Goal: Navigation & Orientation: Find specific page/section

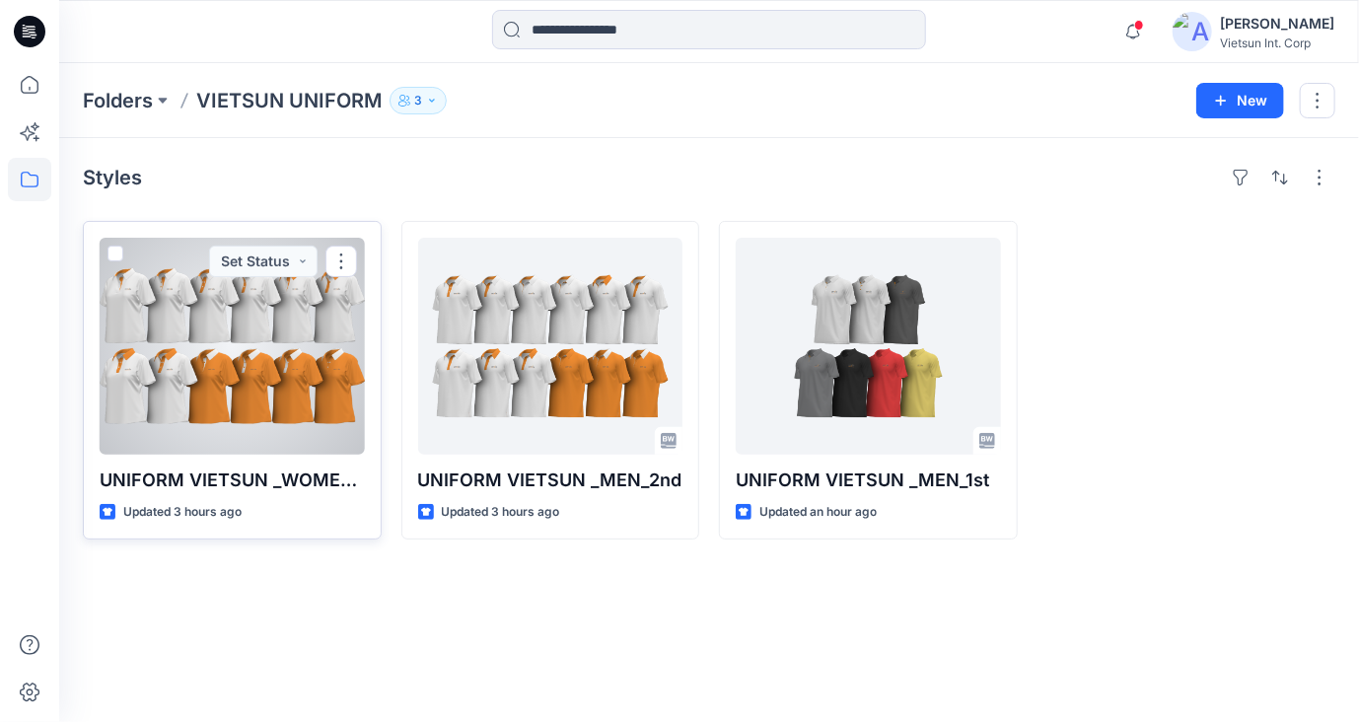
click at [228, 359] on div at bounding box center [232, 346] width 265 height 217
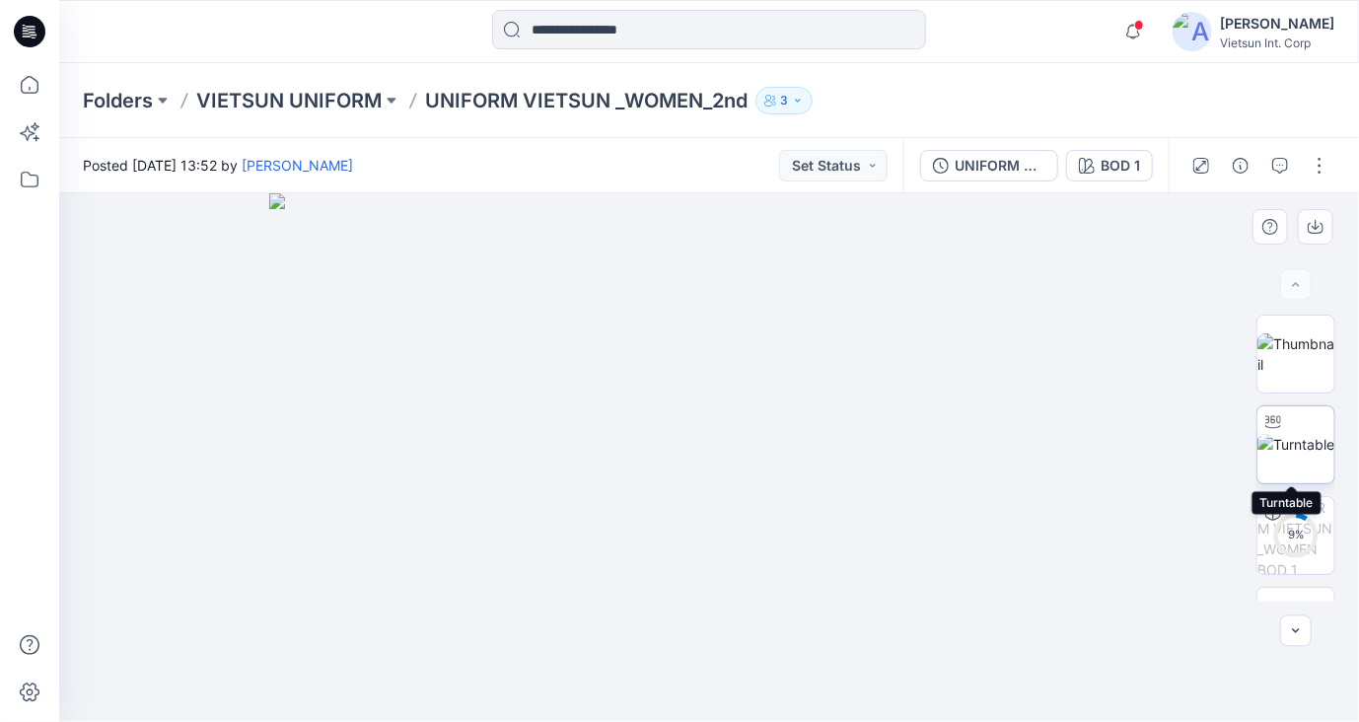
click at [1298, 445] on img at bounding box center [1295, 444] width 77 height 21
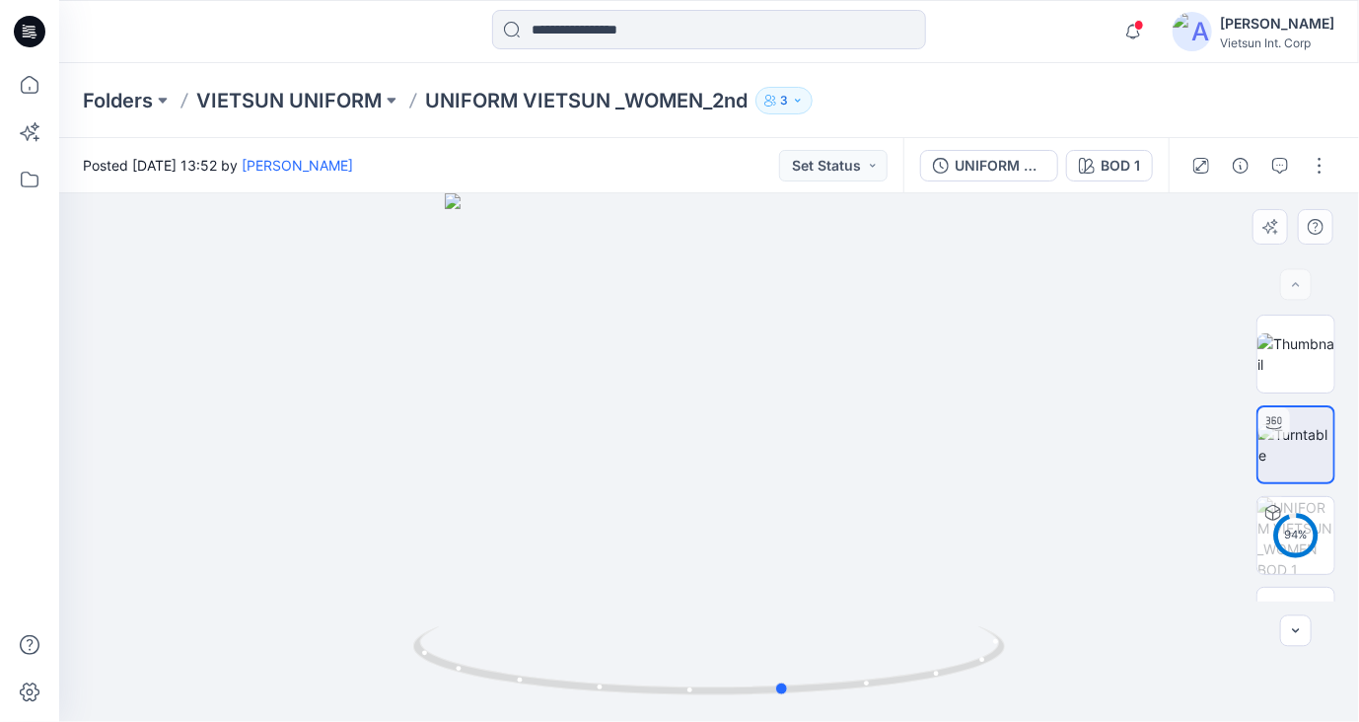
drag, startPoint x: 903, startPoint y: 575, endPoint x: 473, endPoint y: 588, distance: 430.1
click at [387, 607] on div at bounding box center [709, 457] width 1300 height 528
drag, startPoint x: 828, startPoint y: 427, endPoint x: 752, endPoint y: 441, distance: 77.2
click at [752, 441] on img at bounding box center [709, 351] width 984 height 740
drag, startPoint x: 844, startPoint y: 681, endPoint x: 810, endPoint y: 671, distance: 34.9
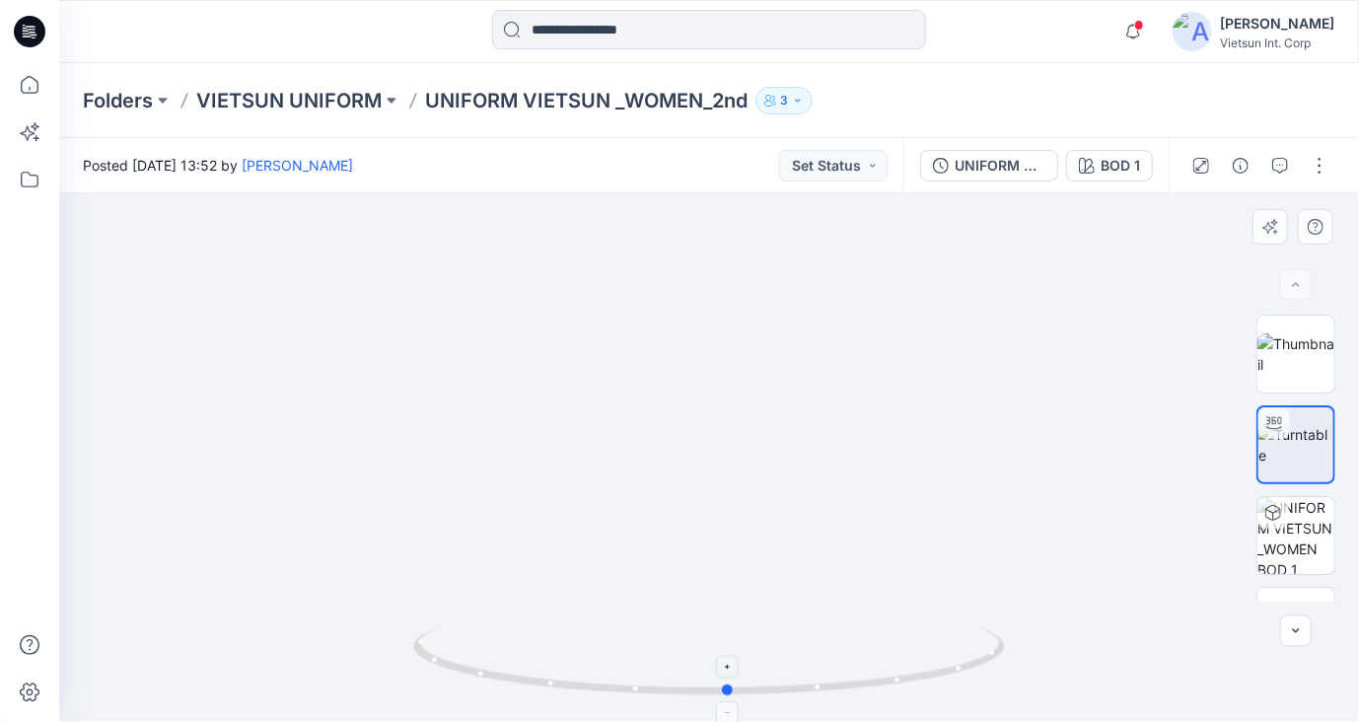
click at [810, 671] on icon at bounding box center [711, 663] width 597 height 74
click at [1100, 159] on button "BOD 1" at bounding box center [1109, 166] width 87 height 32
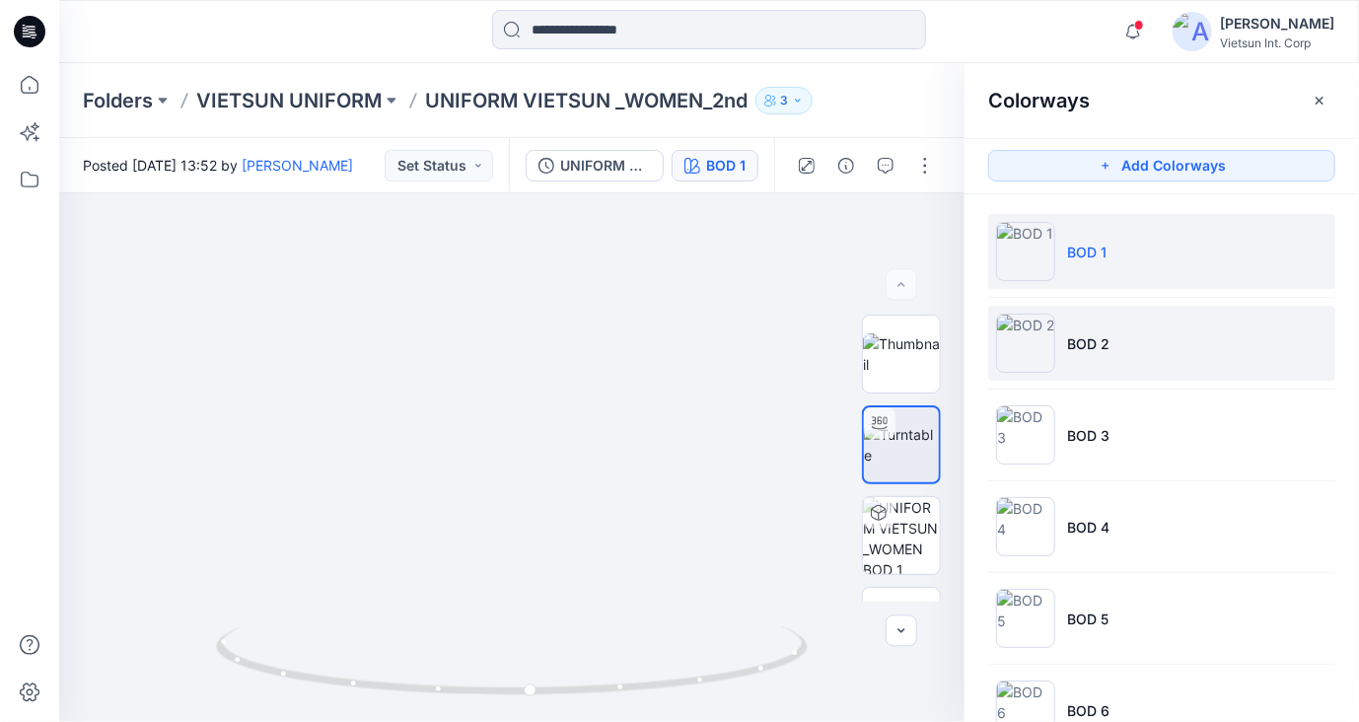
click at [1156, 346] on li "BOD 2" at bounding box center [1161, 343] width 347 height 75
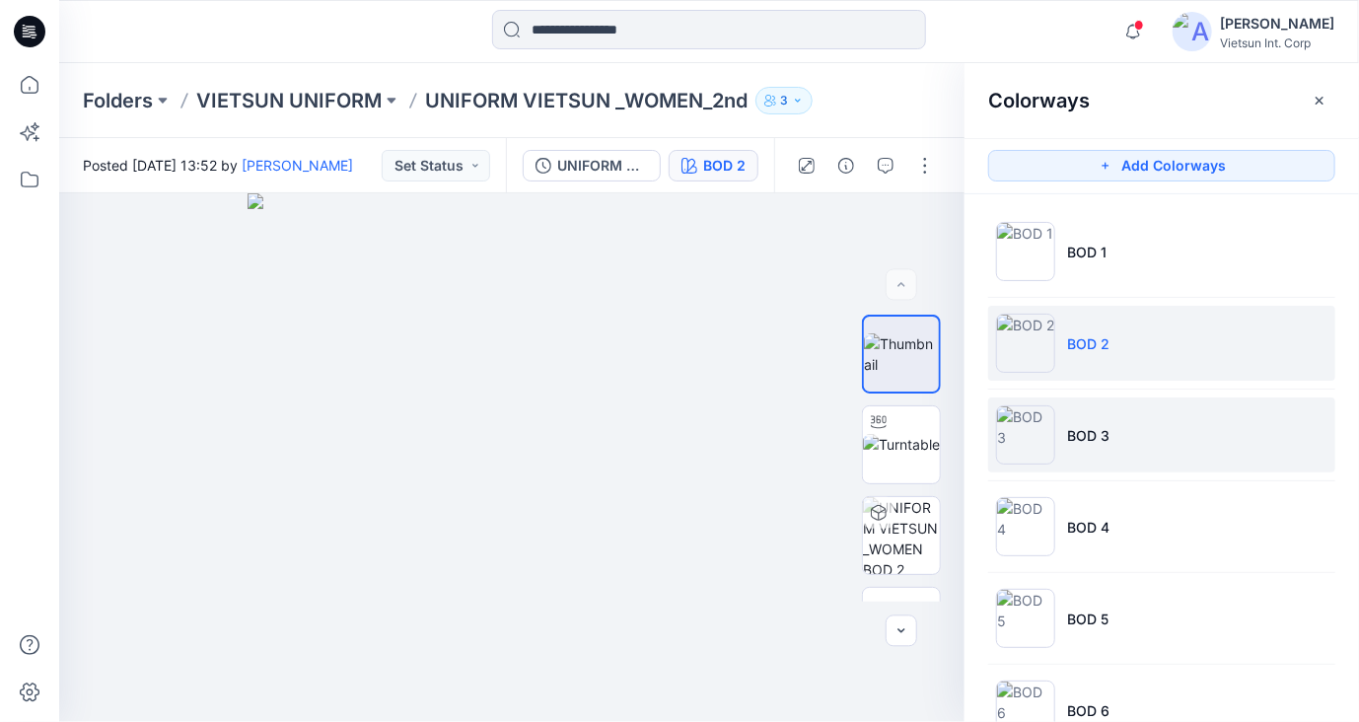
click at [1163, 434] on li "BOD 3" at bounding box center [1161, 434] width 347 height 75
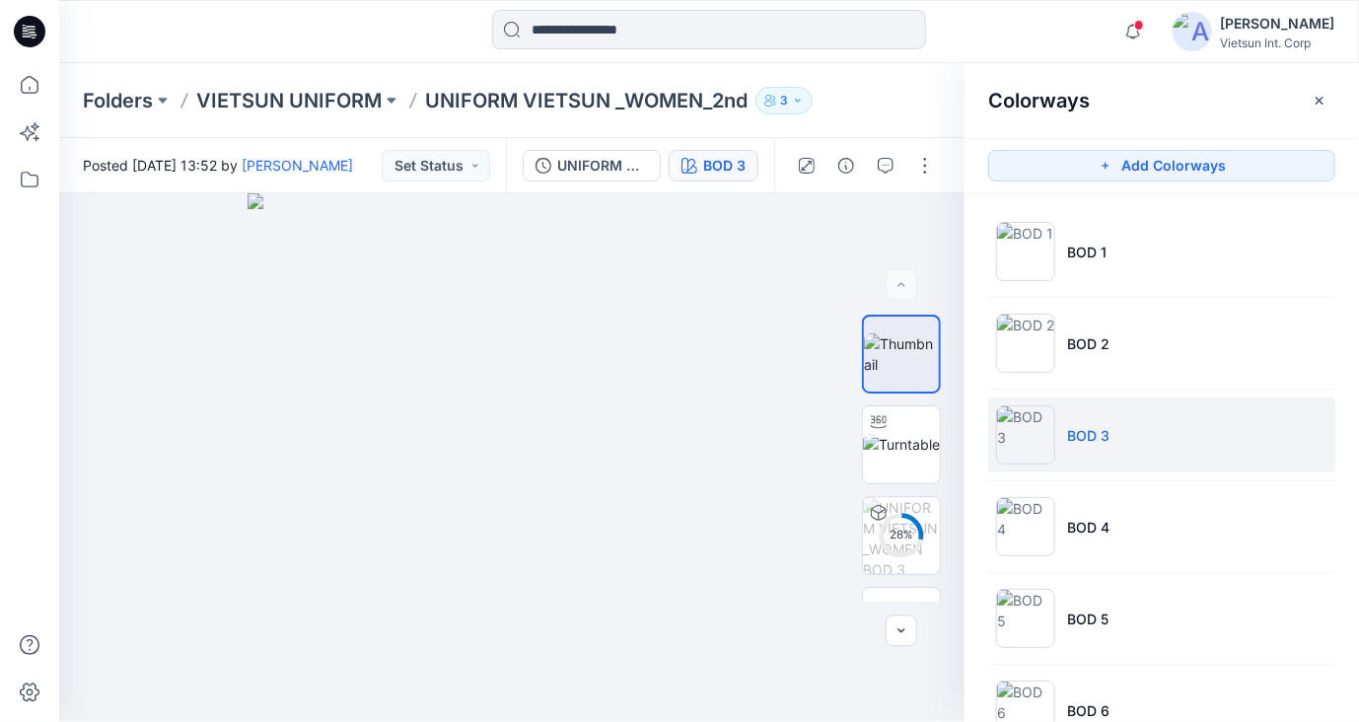
click at [1156, 418] on li "BOD 3" at bounding box center [1161, 434] width 347 height 75
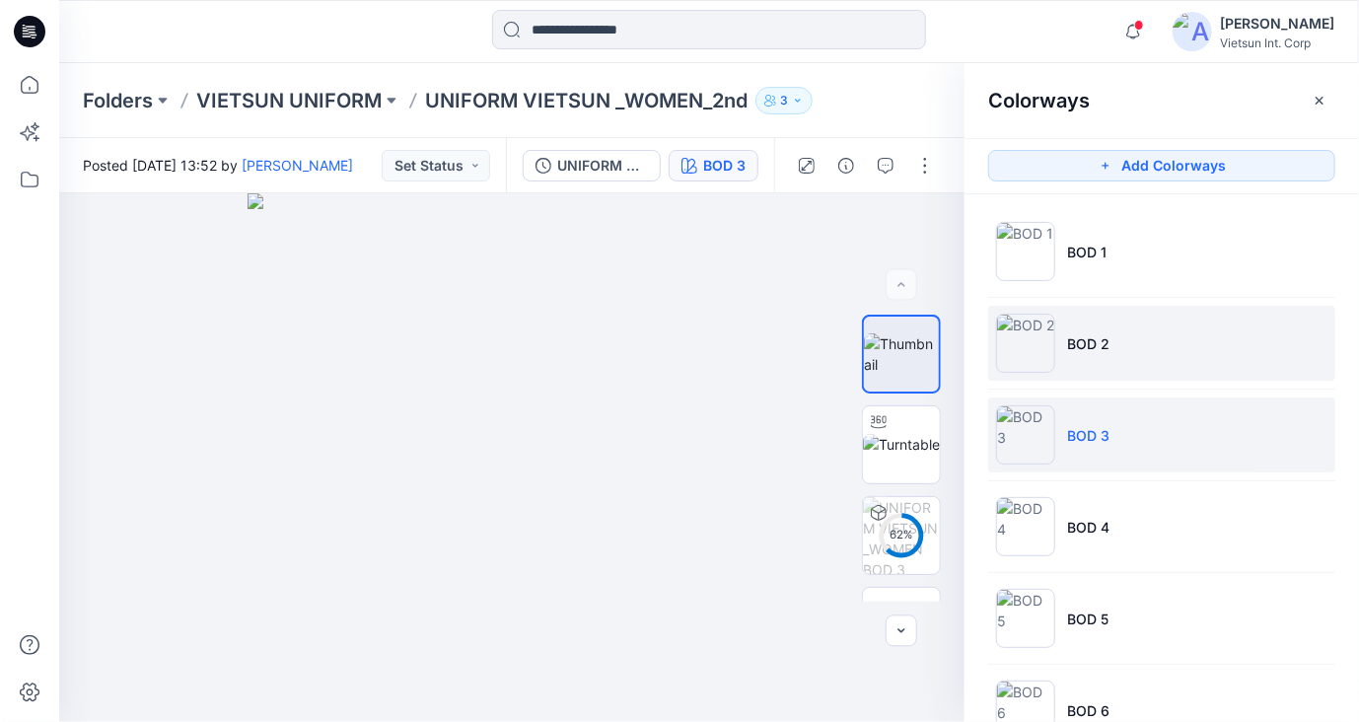
click at [1148, 356] on li "BOD 2" at bounding box center [1161, 343] width 347 height 75
click at [1136, 429] on li "BOD 3" at bounding box center [1161, 434] width 347 height 75
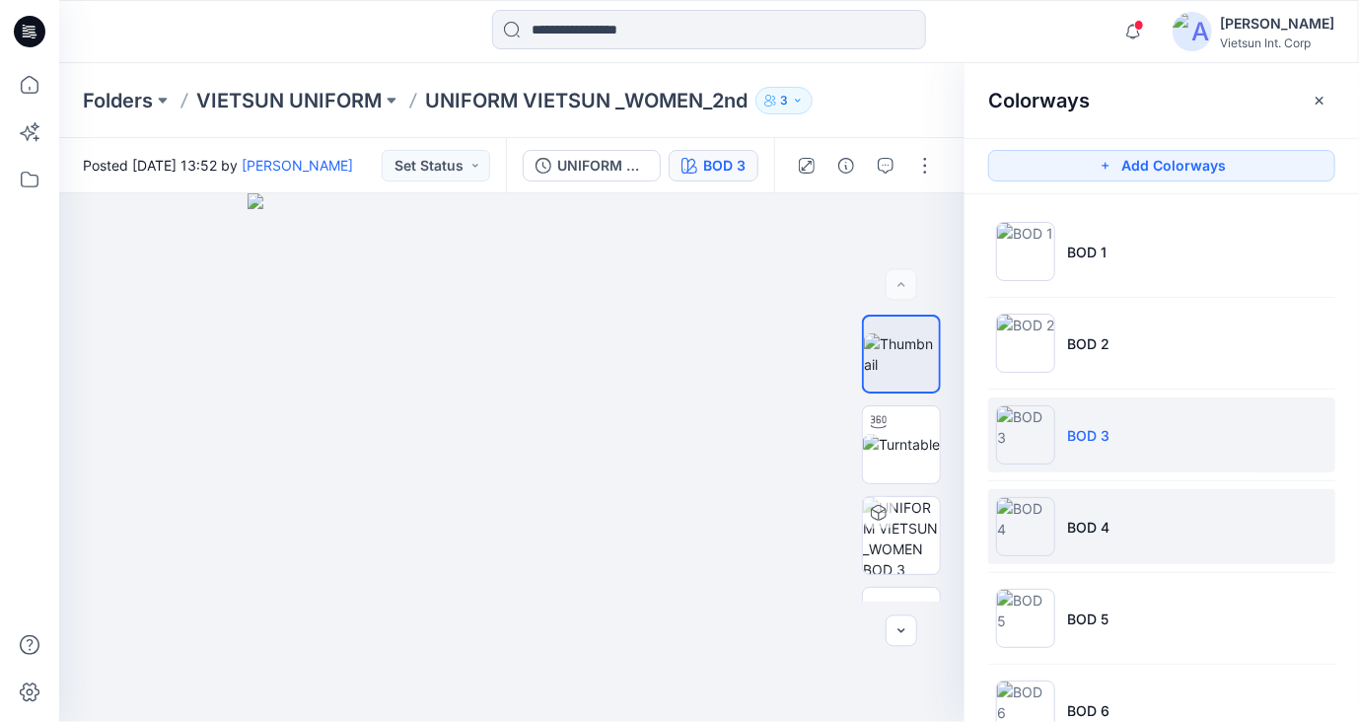
click at [1148, 525] on li "BOD 4" at bounding box center [1161, 526] width 347 height 75
click at [1128, 421] on li "BOD 3" at bounding box center [1161, 434] width 347 height 75
click at [1136, 492] on li "BOD 4" at bounding box center [1161, 526] width 347 height 75
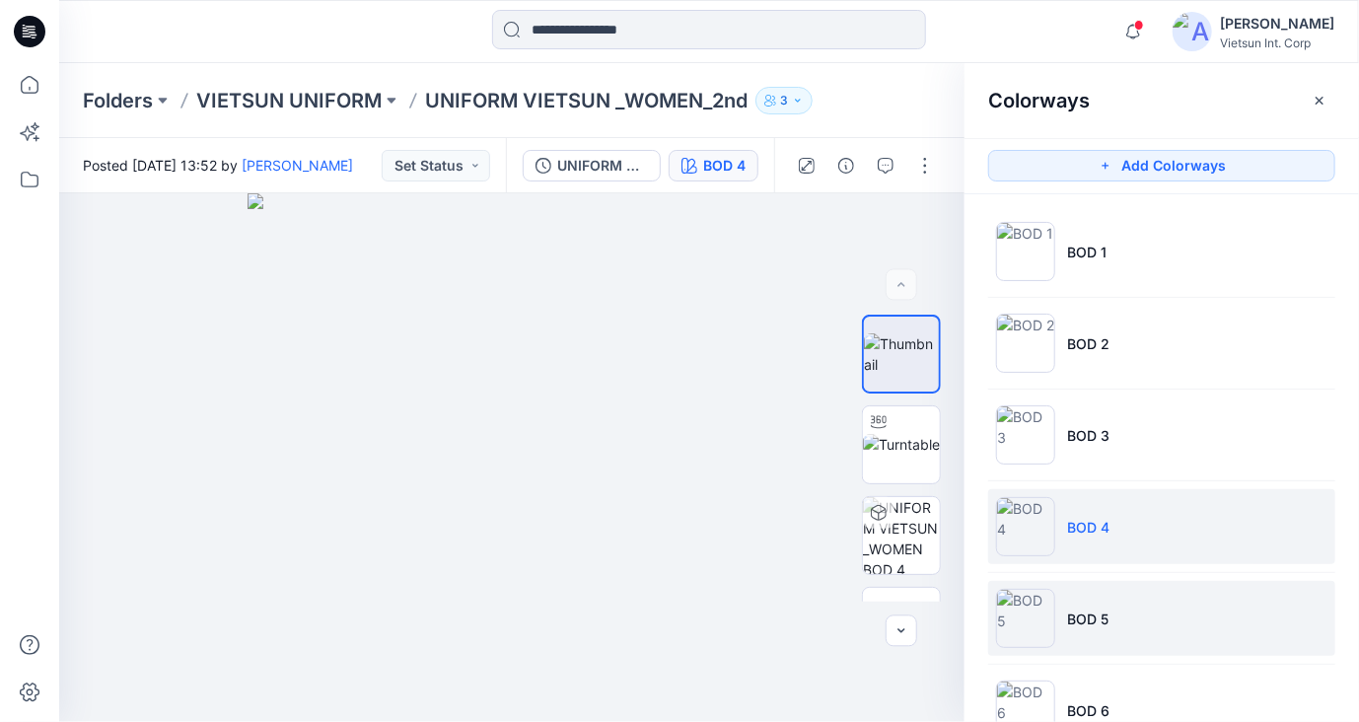
click at [1114, 613] on li "BOD 5" at bounding box center [1161, 618] width 347 height 75
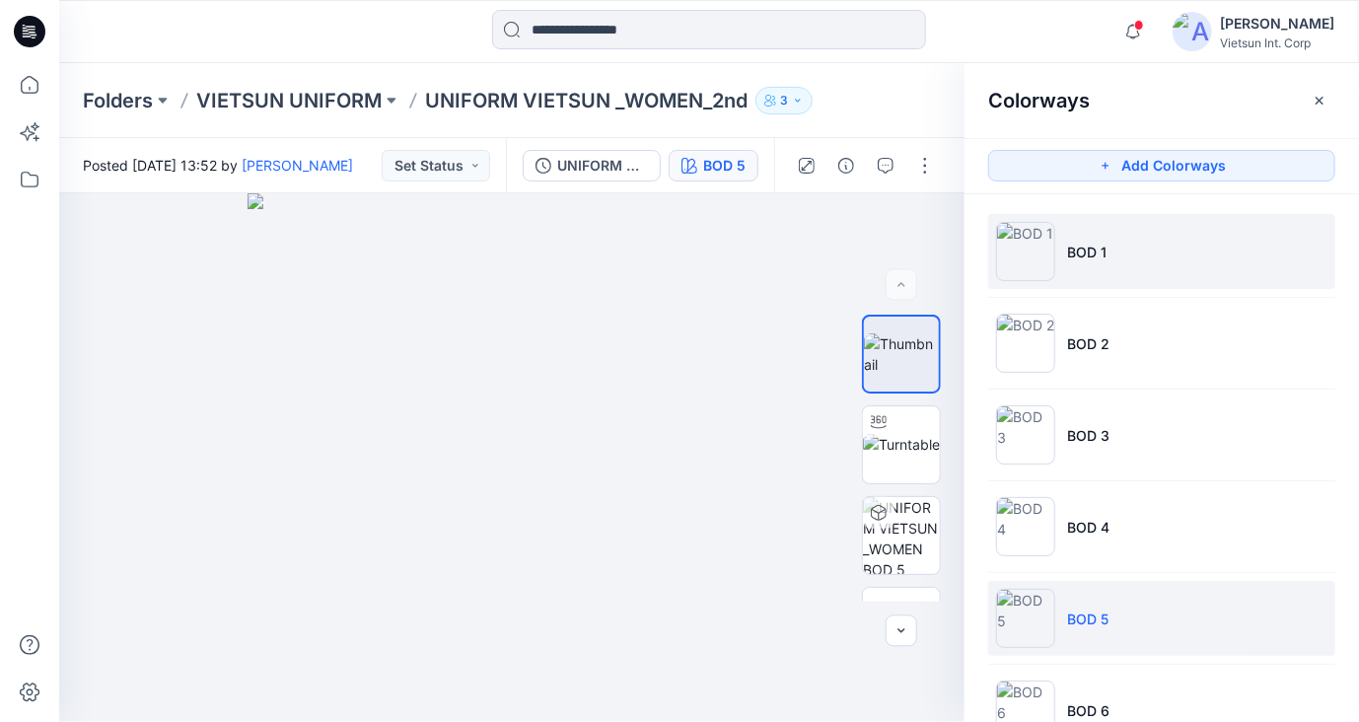
click at [1123, 256] on li "BOD 1" at bounding box center [1161, 251] width 347 height 75
click at [1109, 618] on li "BOD 5" at bounding box center [1161, 618] width 347 height 75
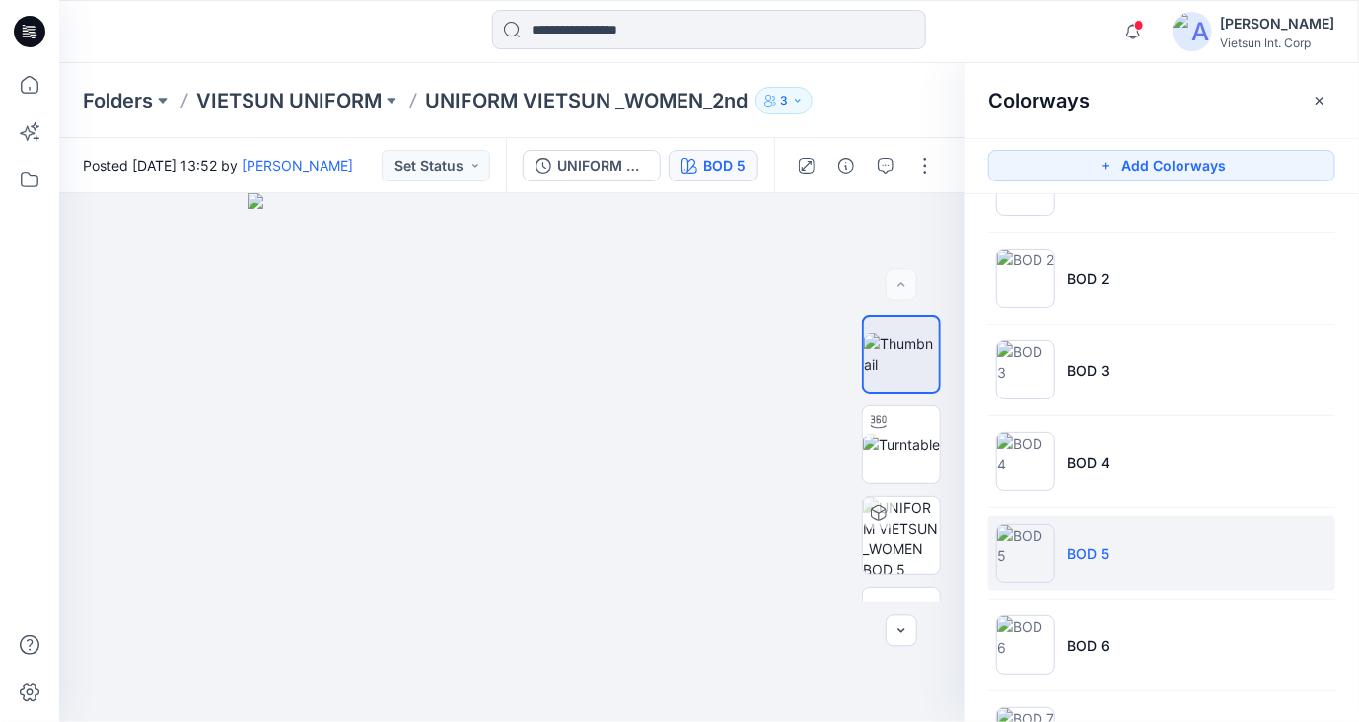
scroll to position [99, 0]
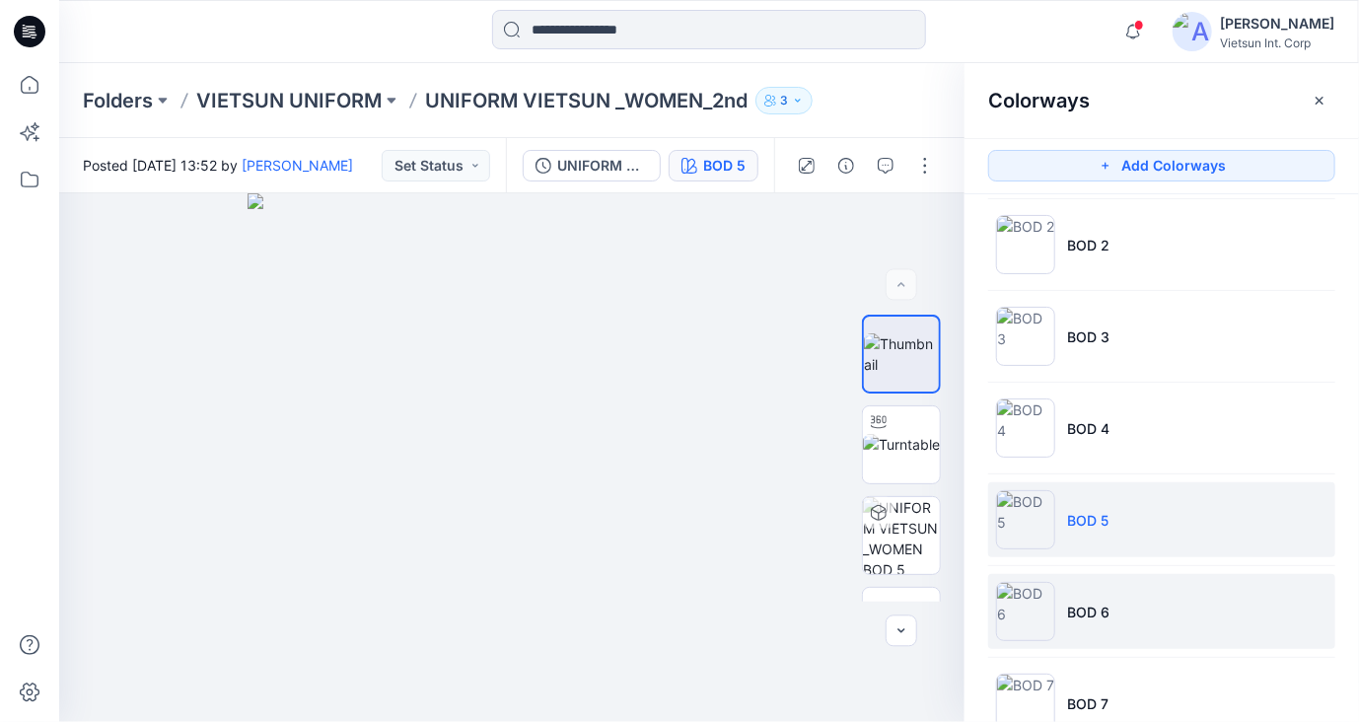
click at [1109, 611] on li "BOD 6" at bounding box center [1161, 611] width 347 height 75
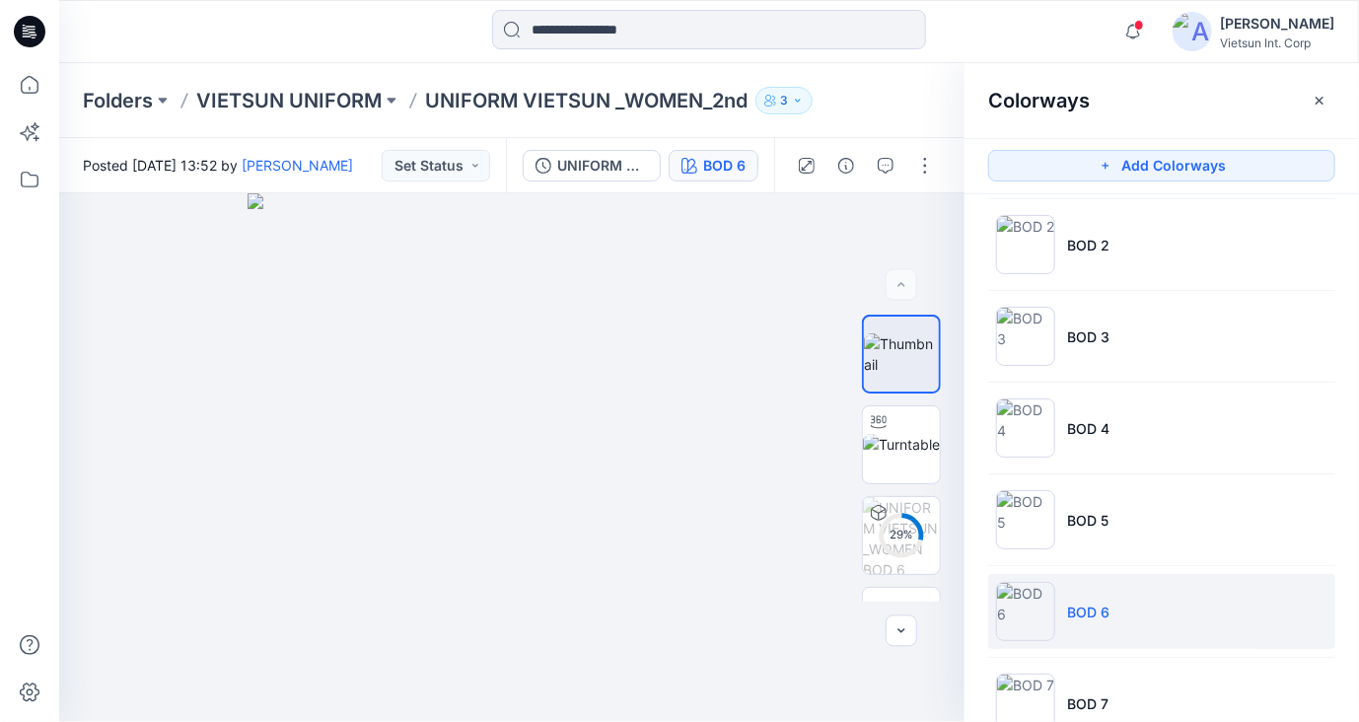
scroll to position [197, 0]
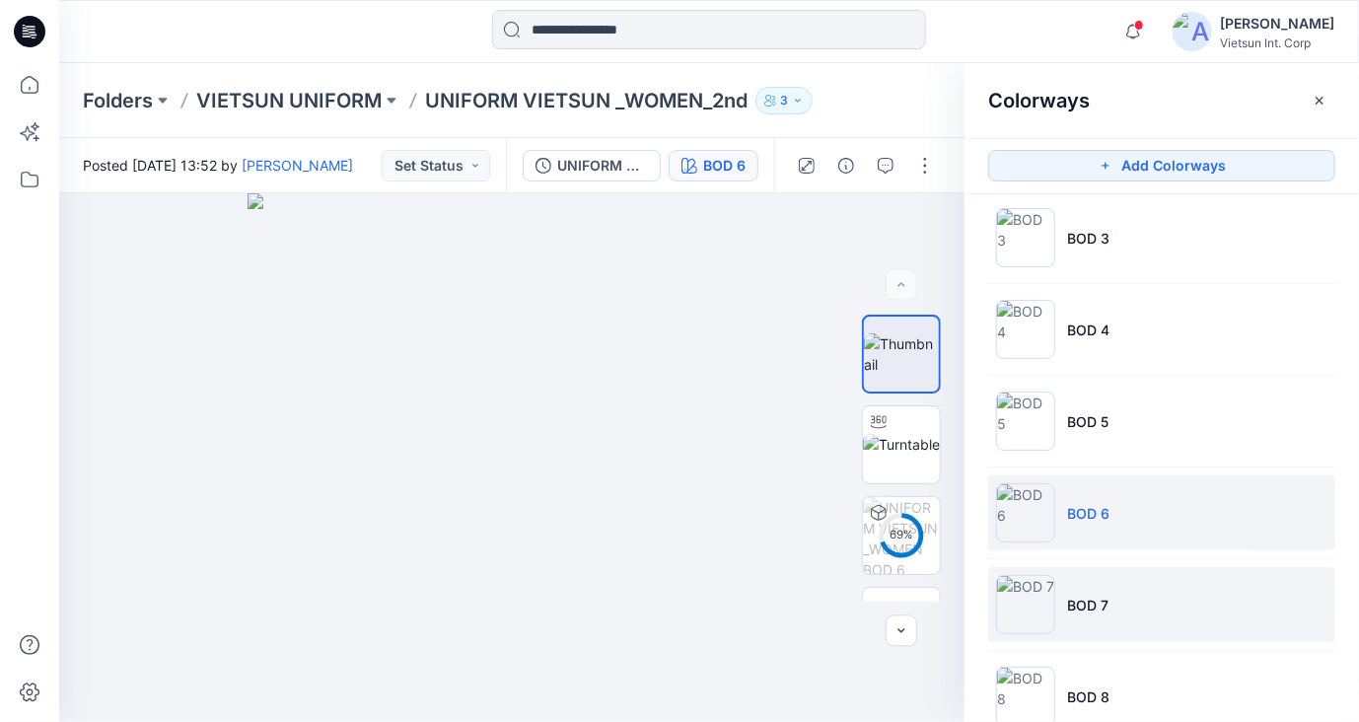
click at [1108, 626] on li "BOD 7" at bounding box center [1161, 604] width 347 height 75
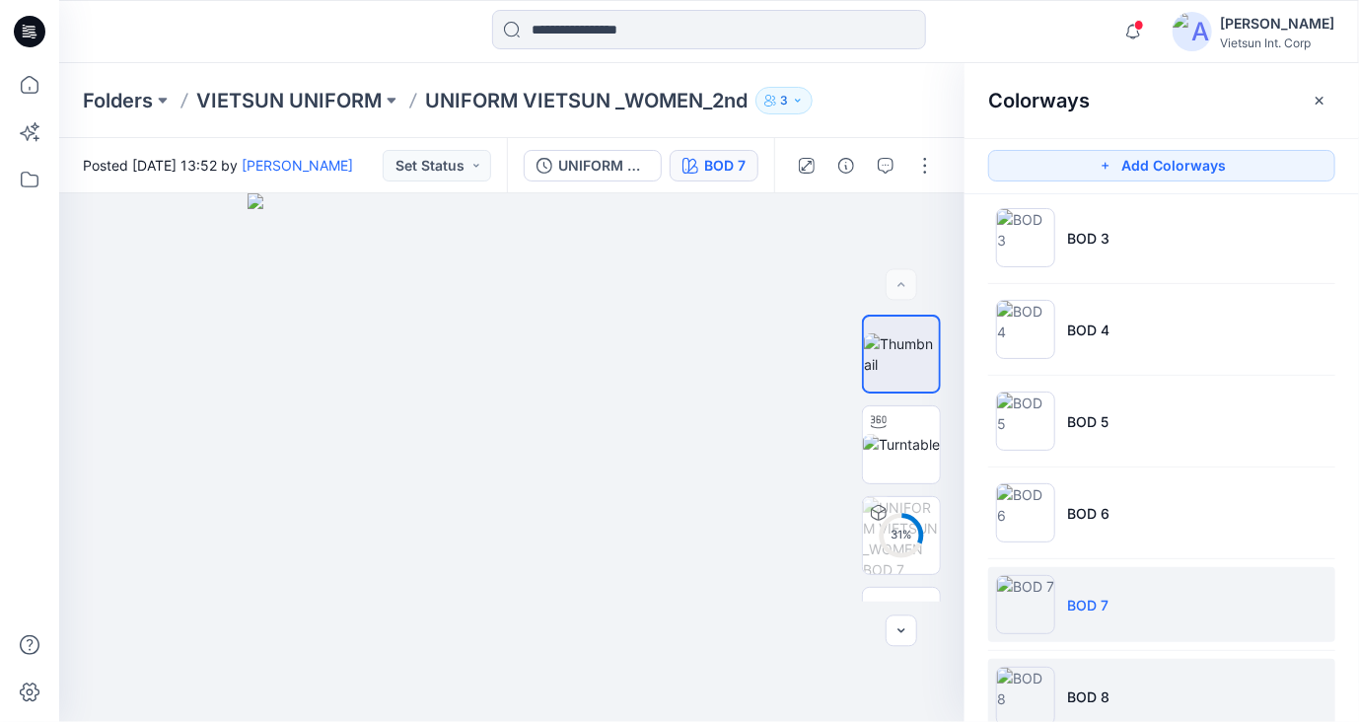
click at [1123, 693] on li "BOD 8" at bounding box center [1161, 696] width 347 height 75
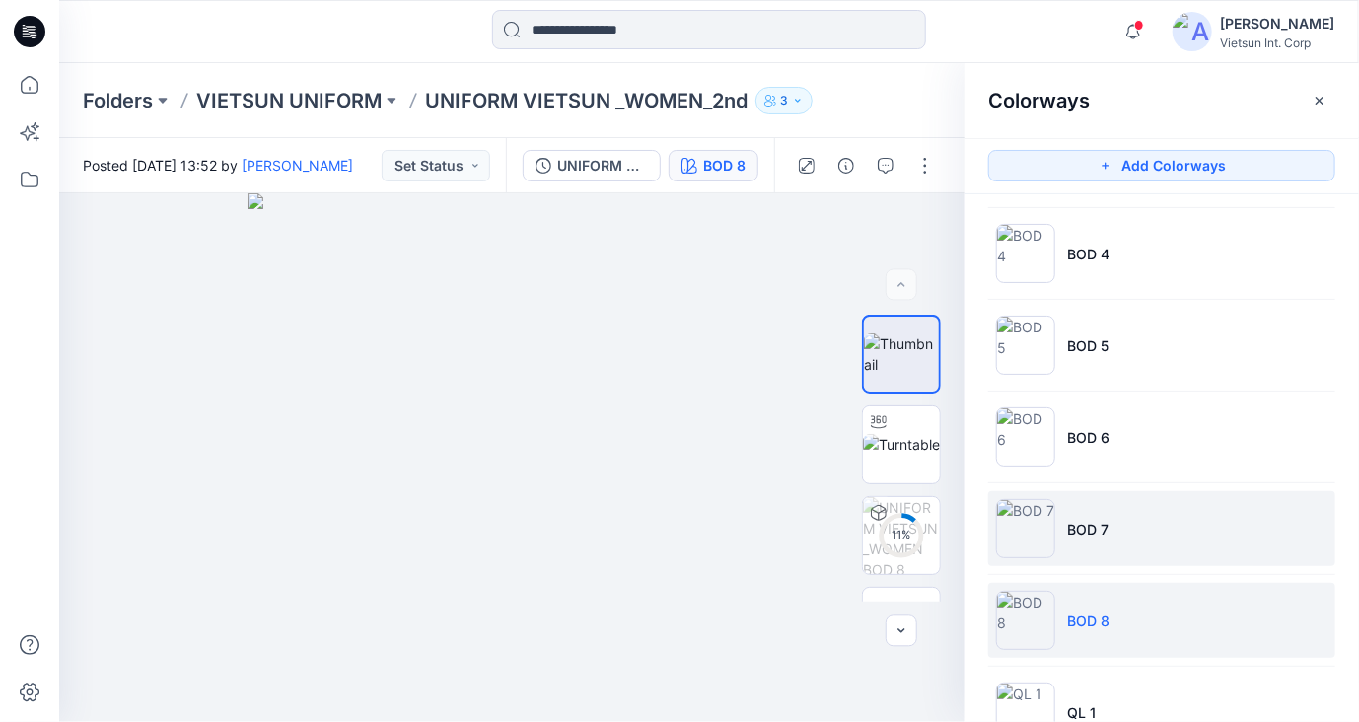
scroll to position [493, 0]
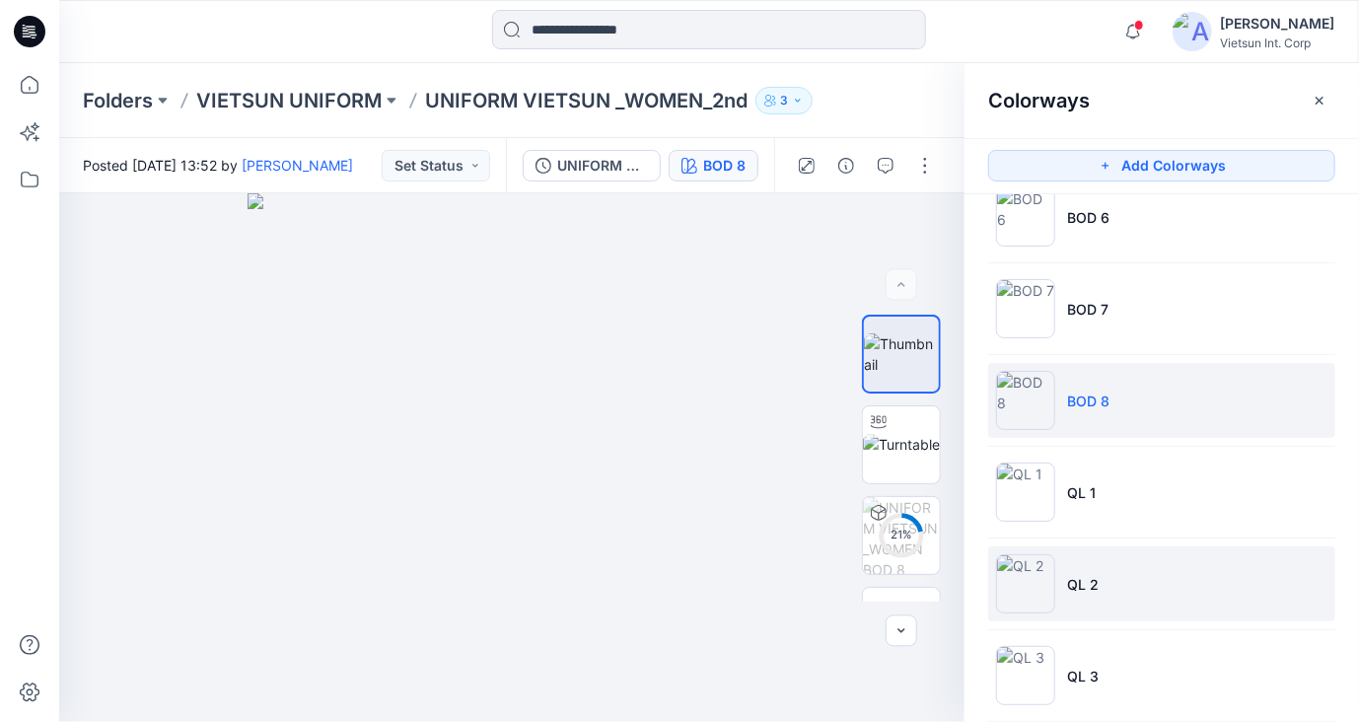
click at [1129, 583] on li "QL 2" at bounding box center [1161, 583] width 347 height 75
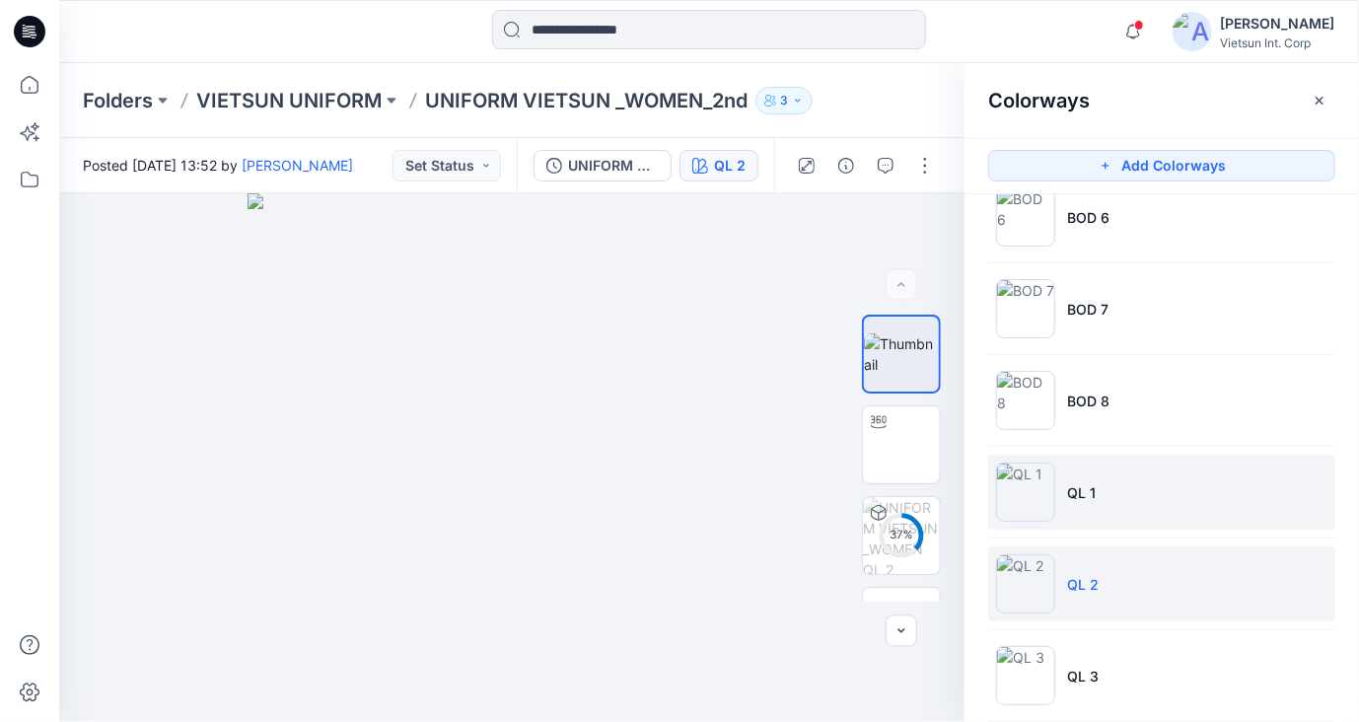
click at [1127, 508] on li "QL 1" at bounding box center [1161, 492] width 347 height 75
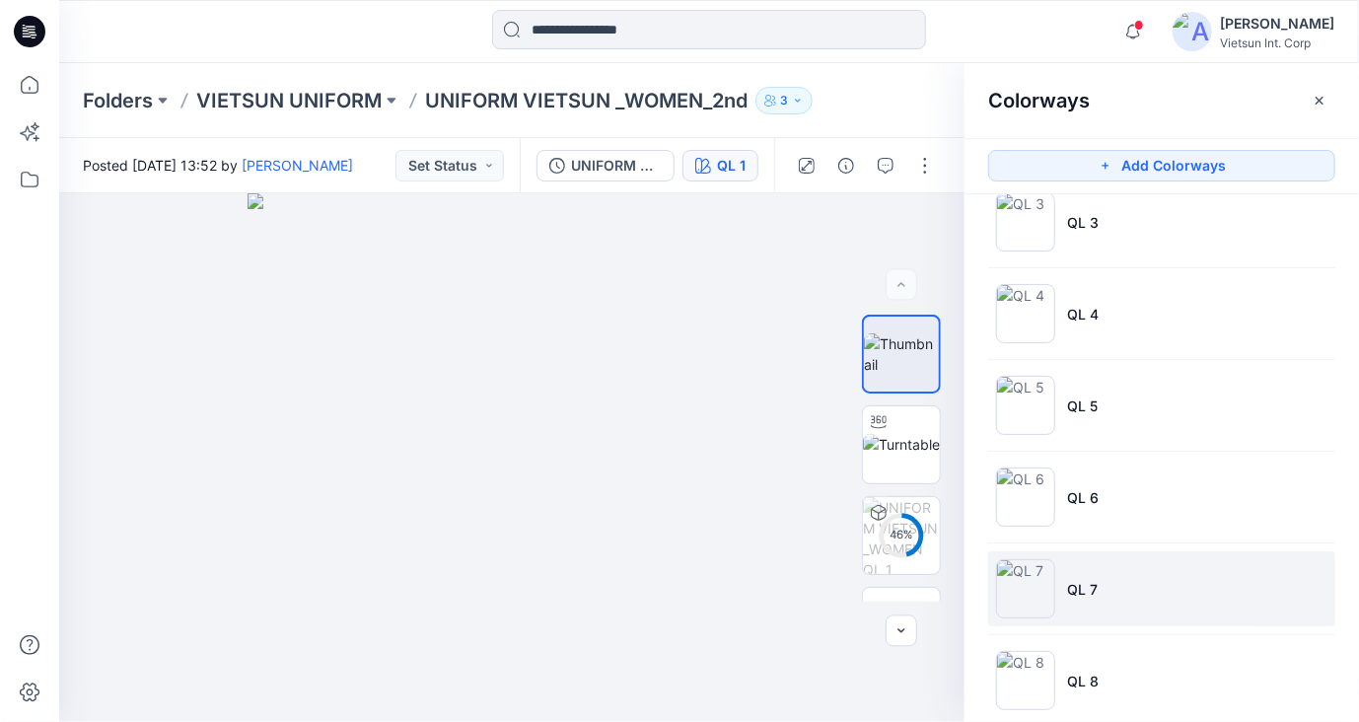
scroll to position [1066, 0]
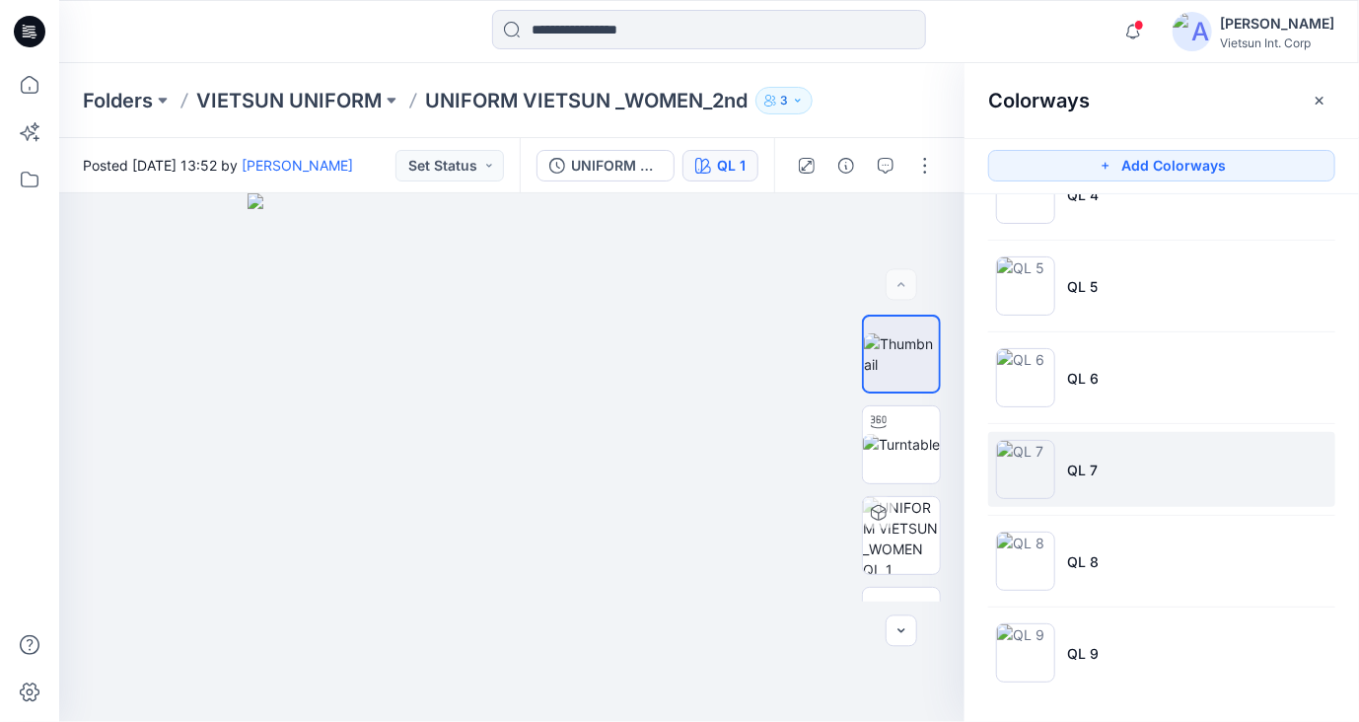
click at [1132, 472] on li "QL 7" at bounding box center [1161, 469] width 347 height 75
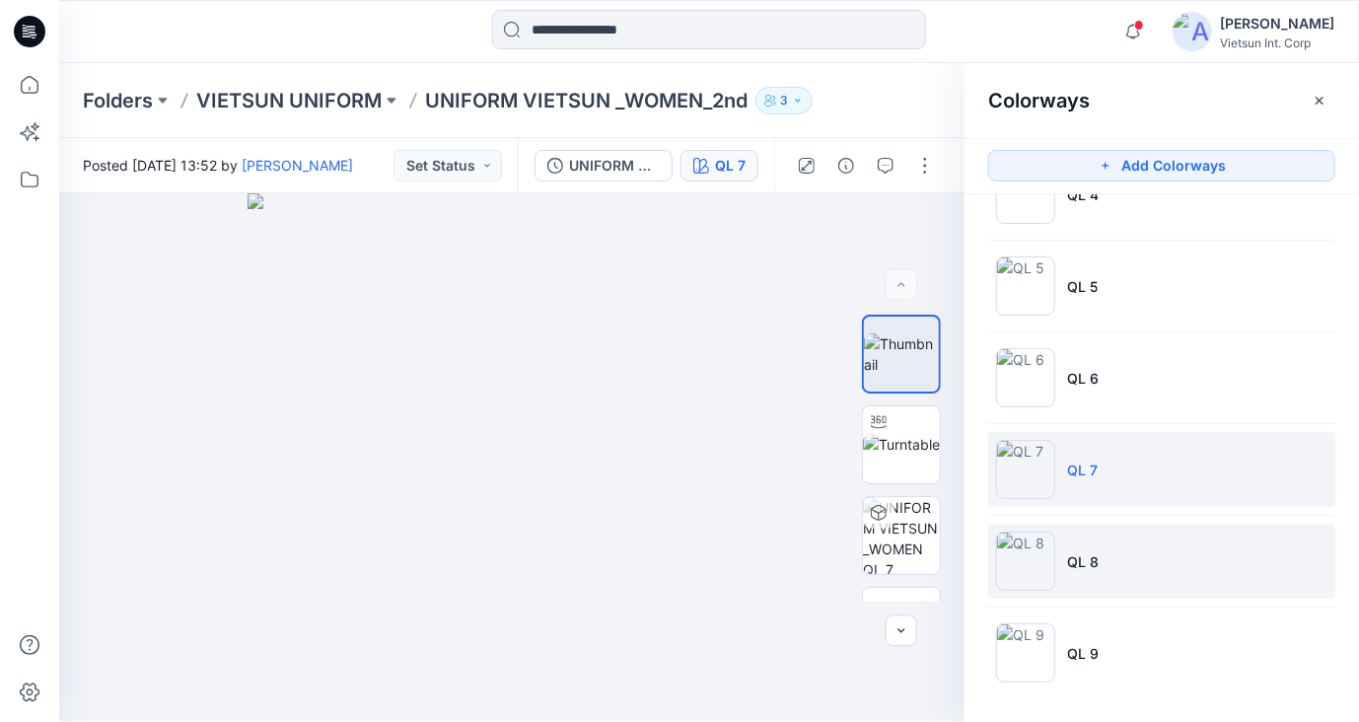
click at [1090, 555] on p "QL 8" at bounding box center [1083, 561] width 32 height 21
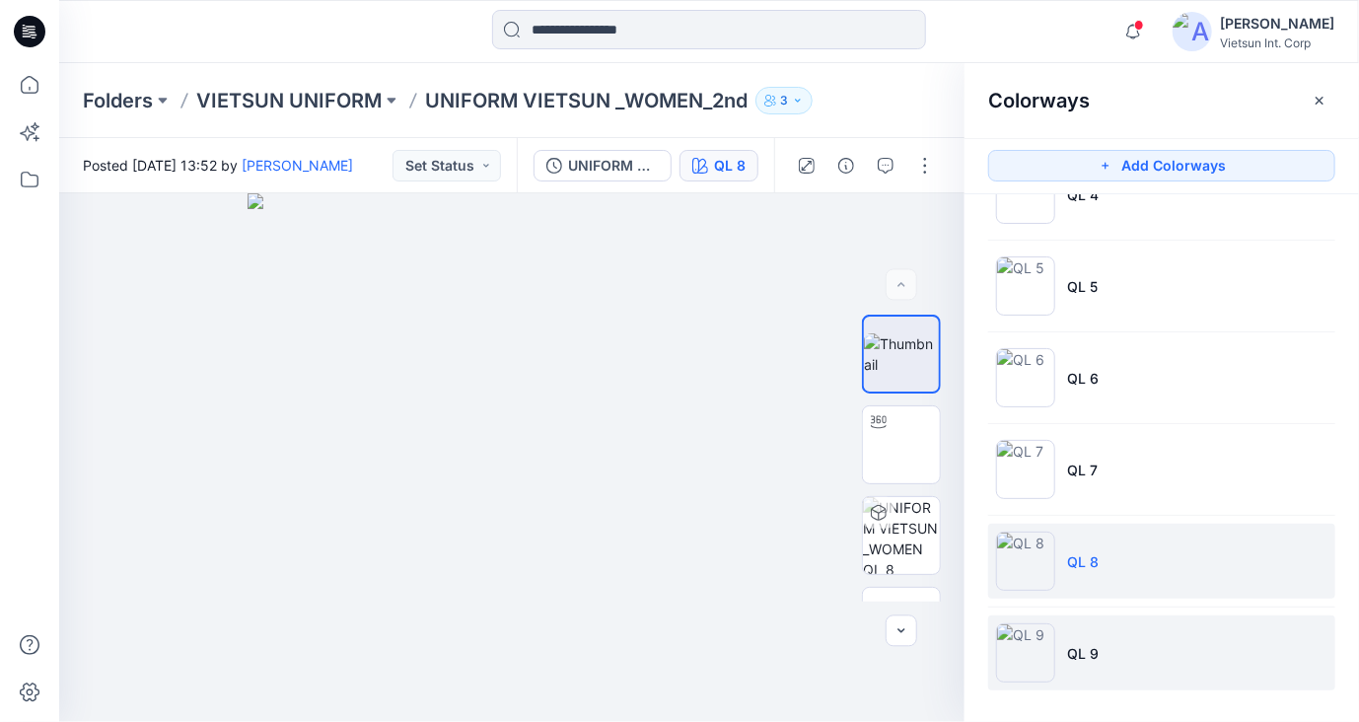
click at [1079, 650] on p "QL 9" at bounding box center [1083, 653] width 32 height 21
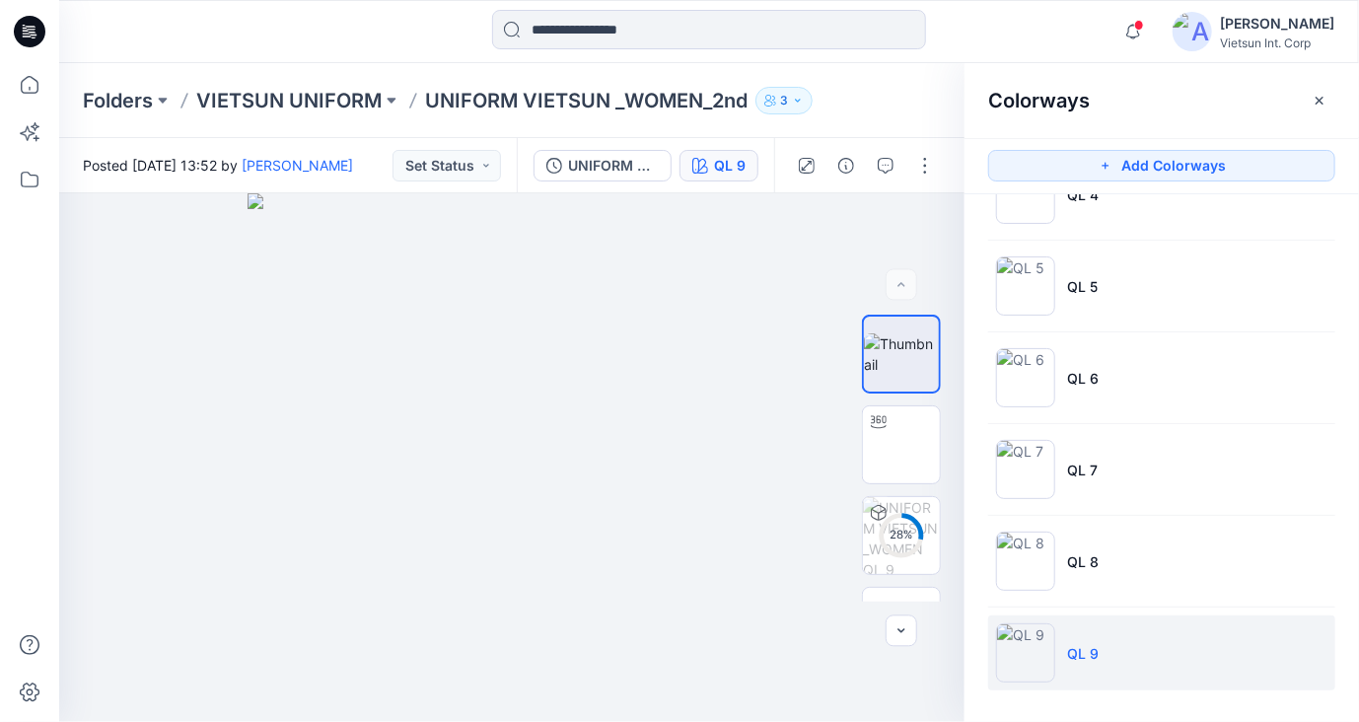
click at [526, 101] on p "UNIFORM VIETSUN _WOMEN_2nd" at bounding box center [586, 101] width 322 height 28
click at [288, 102] on p "VIETSUN UNIFORM" at bounding box center [288, 101] width 185 height 28
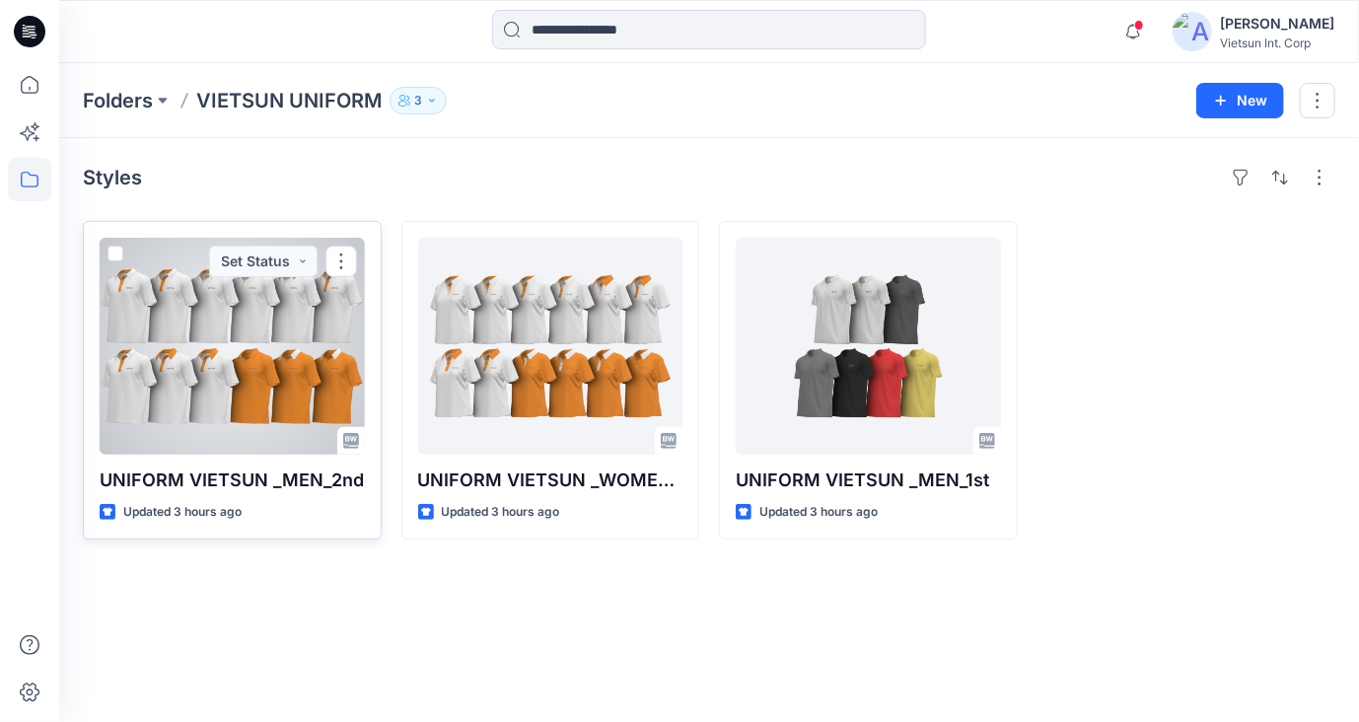
click at [181, 341] on div at bounding box center [232, 346] width 265 height 217
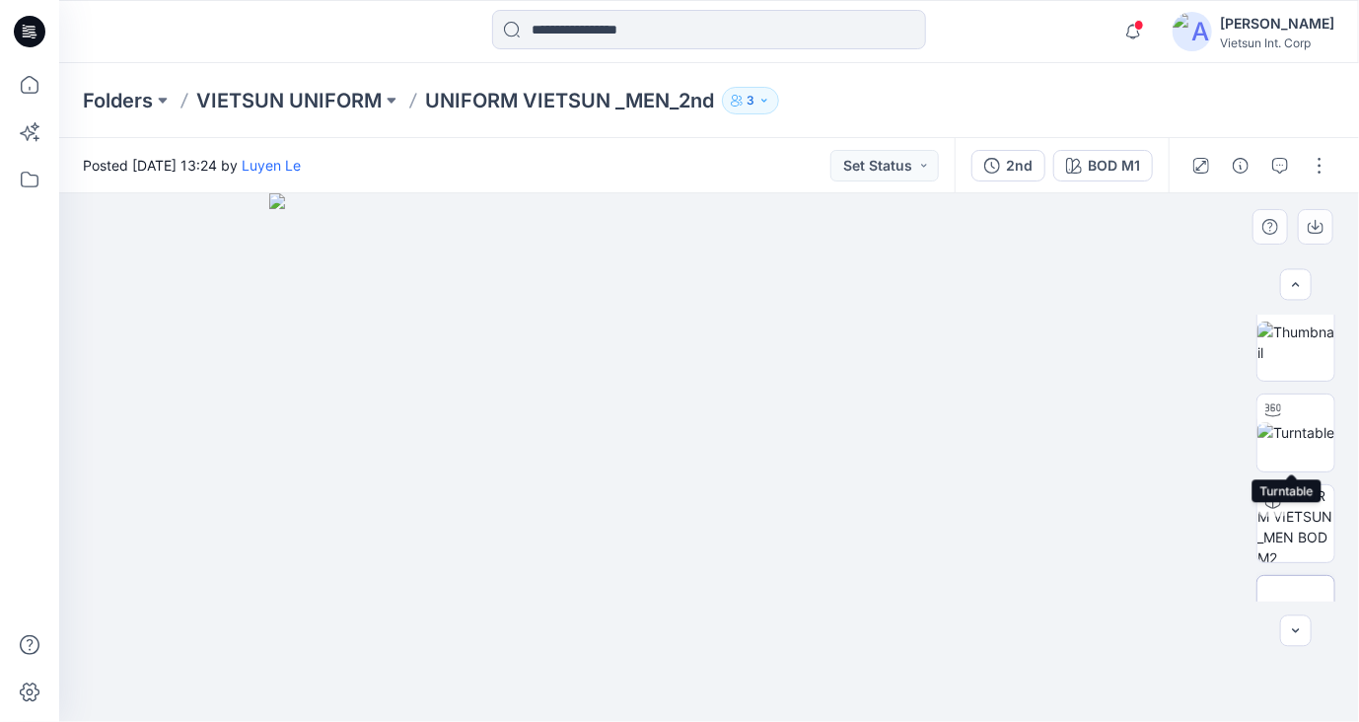
scroll to position [110, 0]
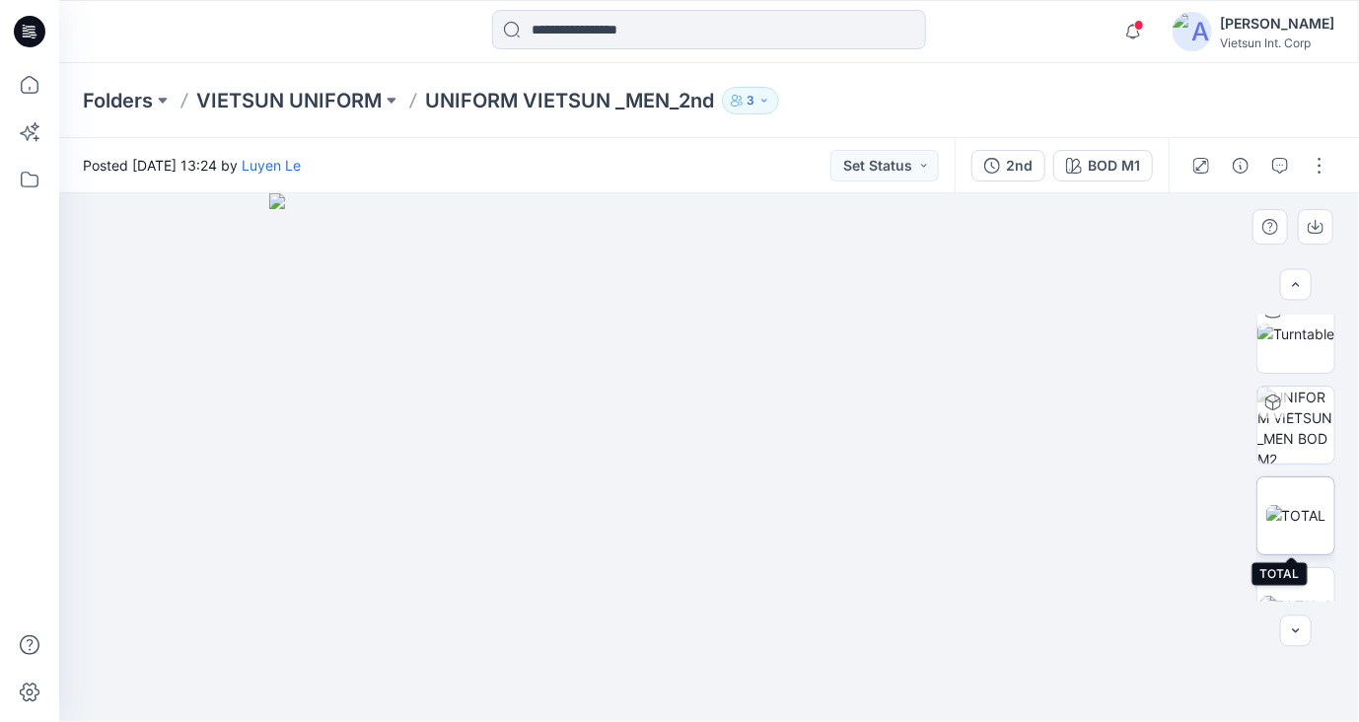
click at [1295, 524] on img at bounding box center [1296, 515] width 60 height 21
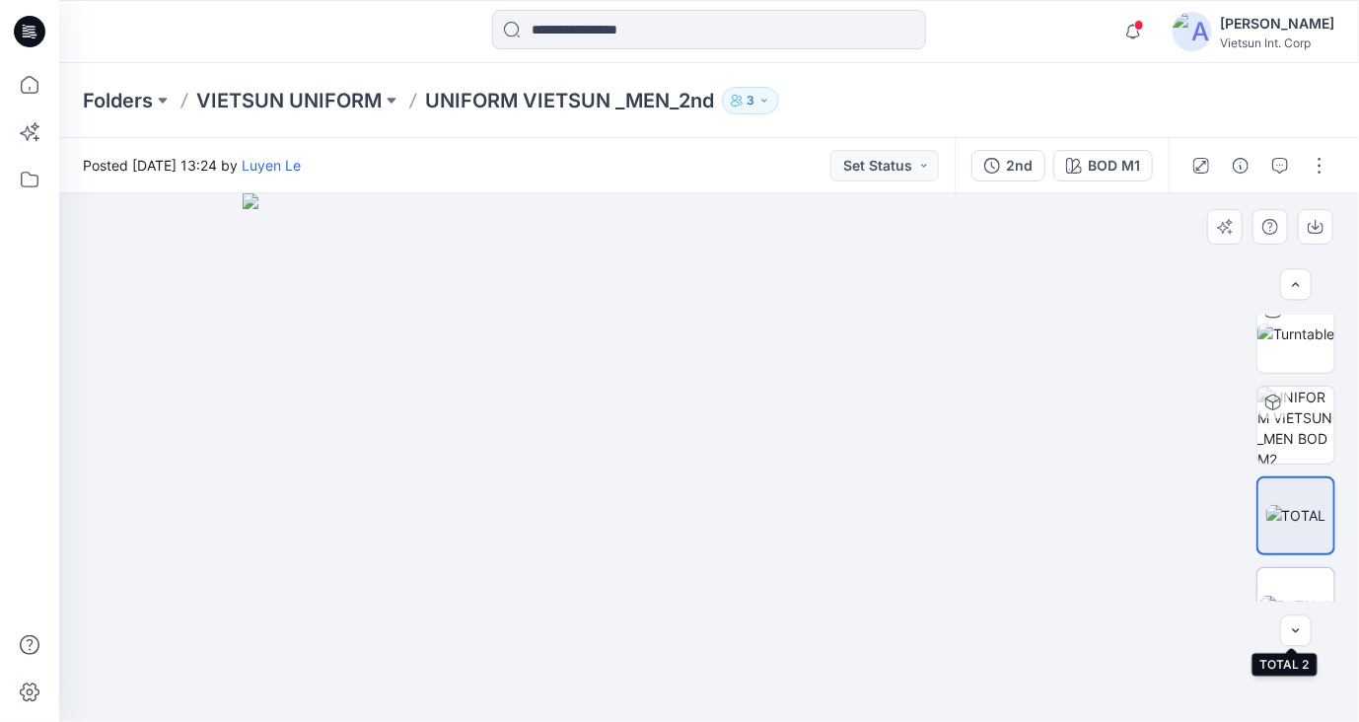
click at [1270, 596] on img at bounding box center [1296, 606] width 72 height 21
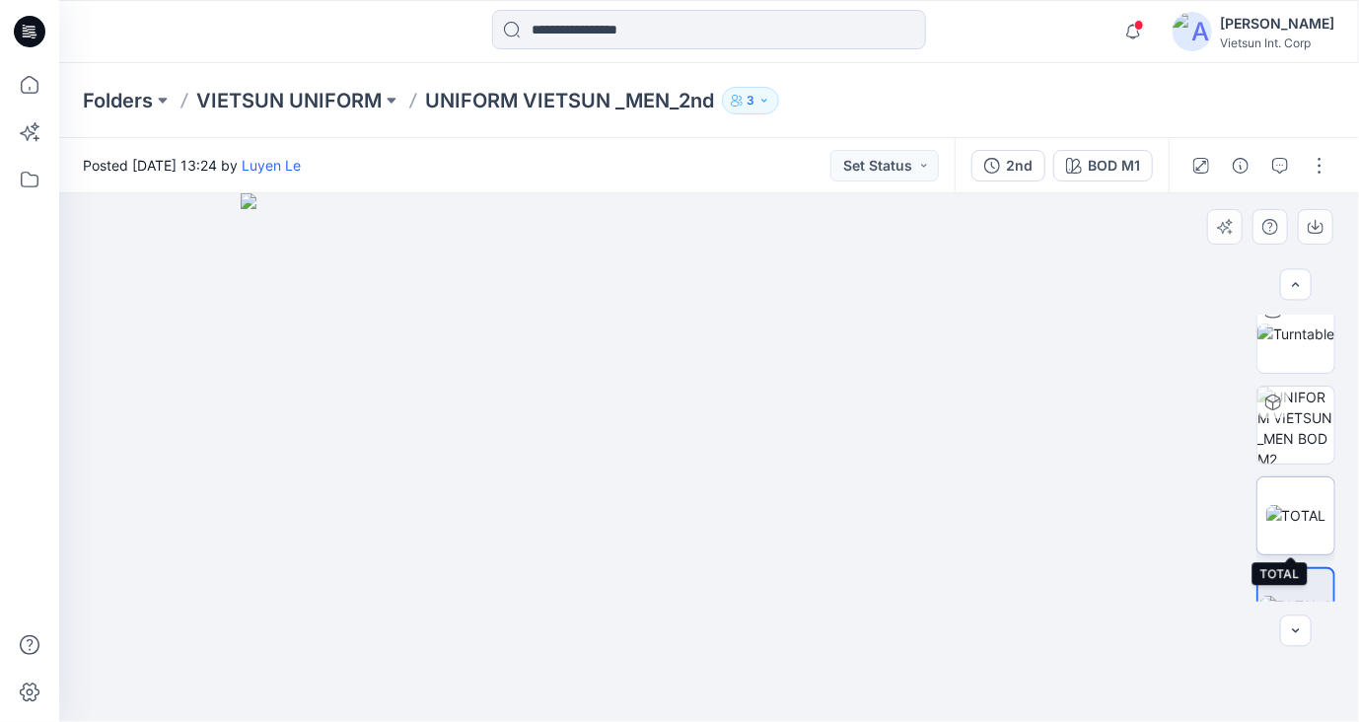
click at [1290, 526] on img at bounding box center [1296, 515] width 60 height 21
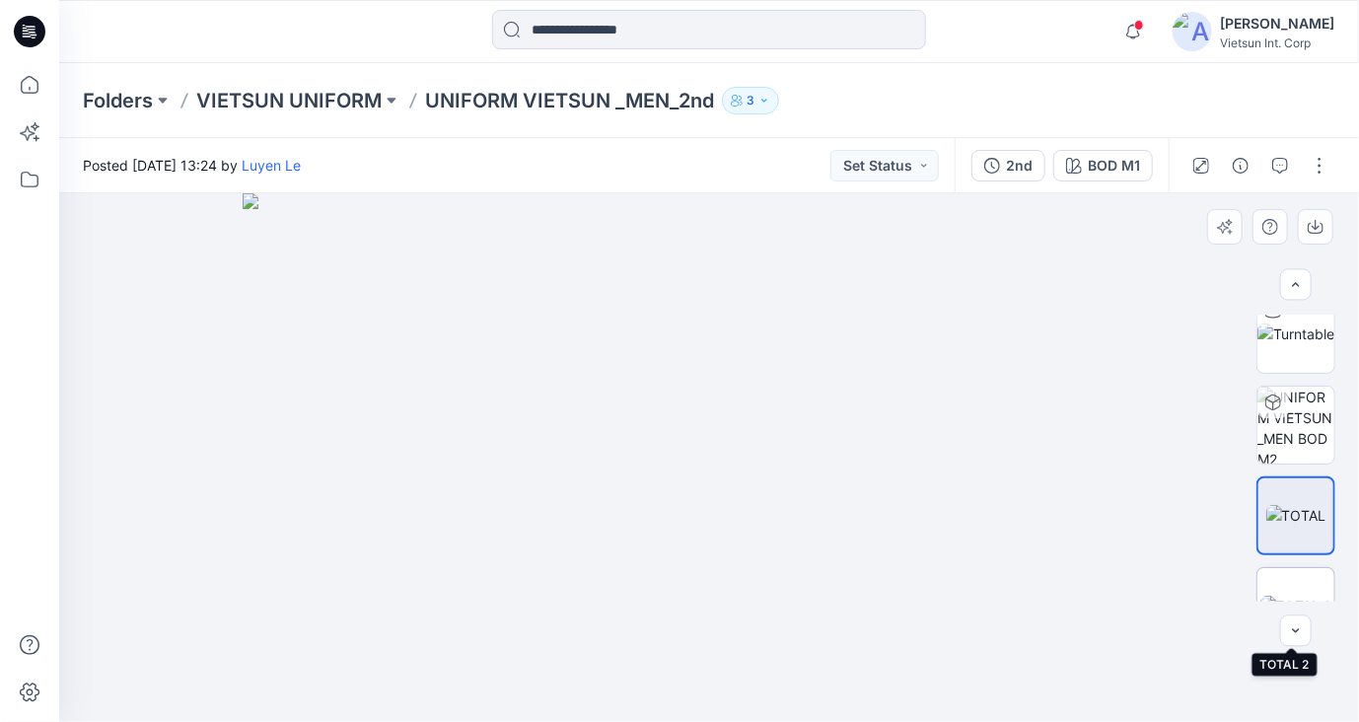
click at [1308, 596] on img at bounding box center [1296, 606] width 72 height 21
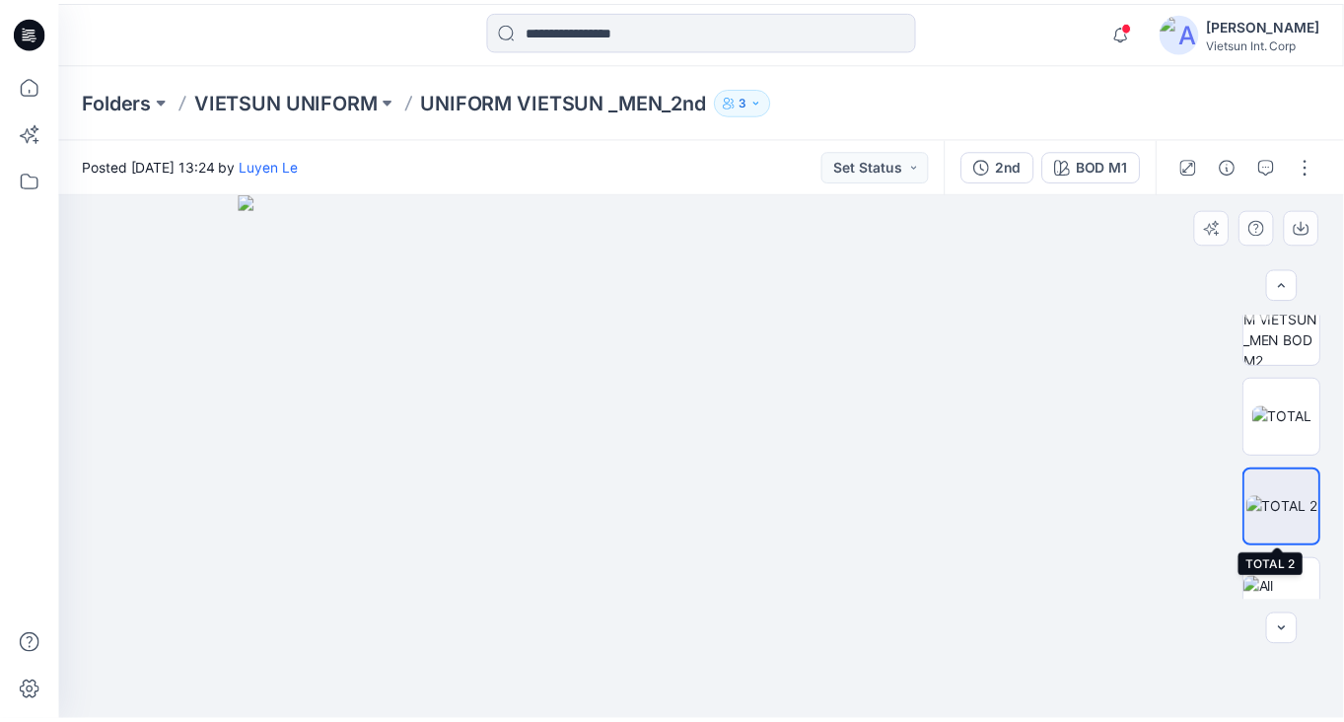
scroll to position [245, 0]
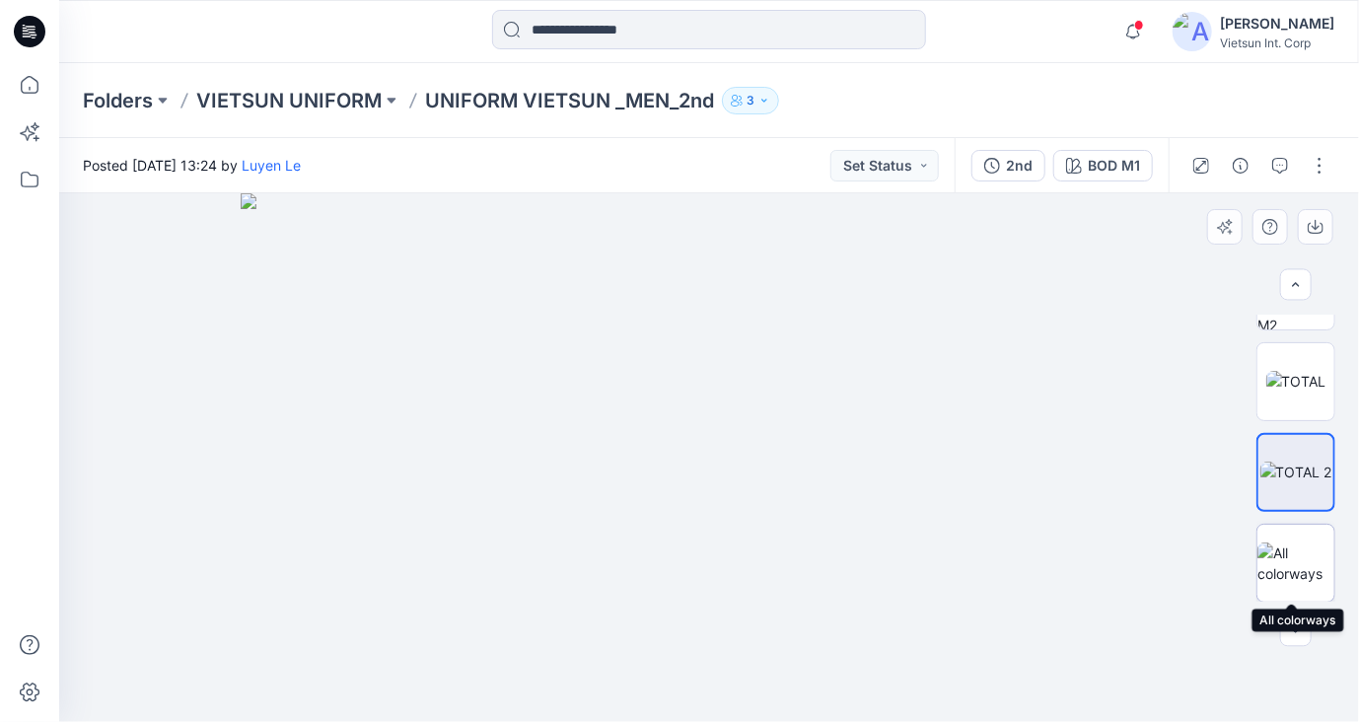
click at [1288, 567] on img at bounding box center [1295, 562] width 77 height 41
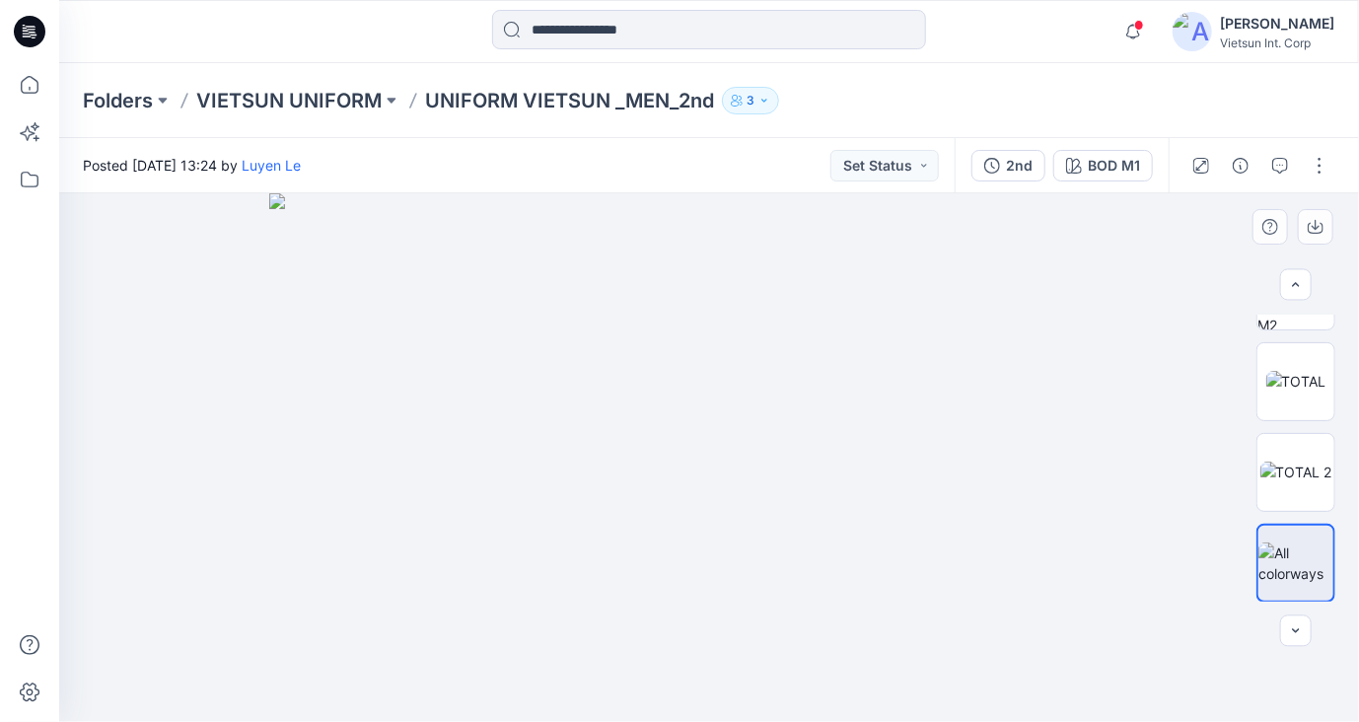
click at [909, 405] on img at bounding box center [709, 457] width 880 height 528
click at [307, 104] on p "VIETSUN UNIFORM" at bounding box center [288, 101] width 185 height 28
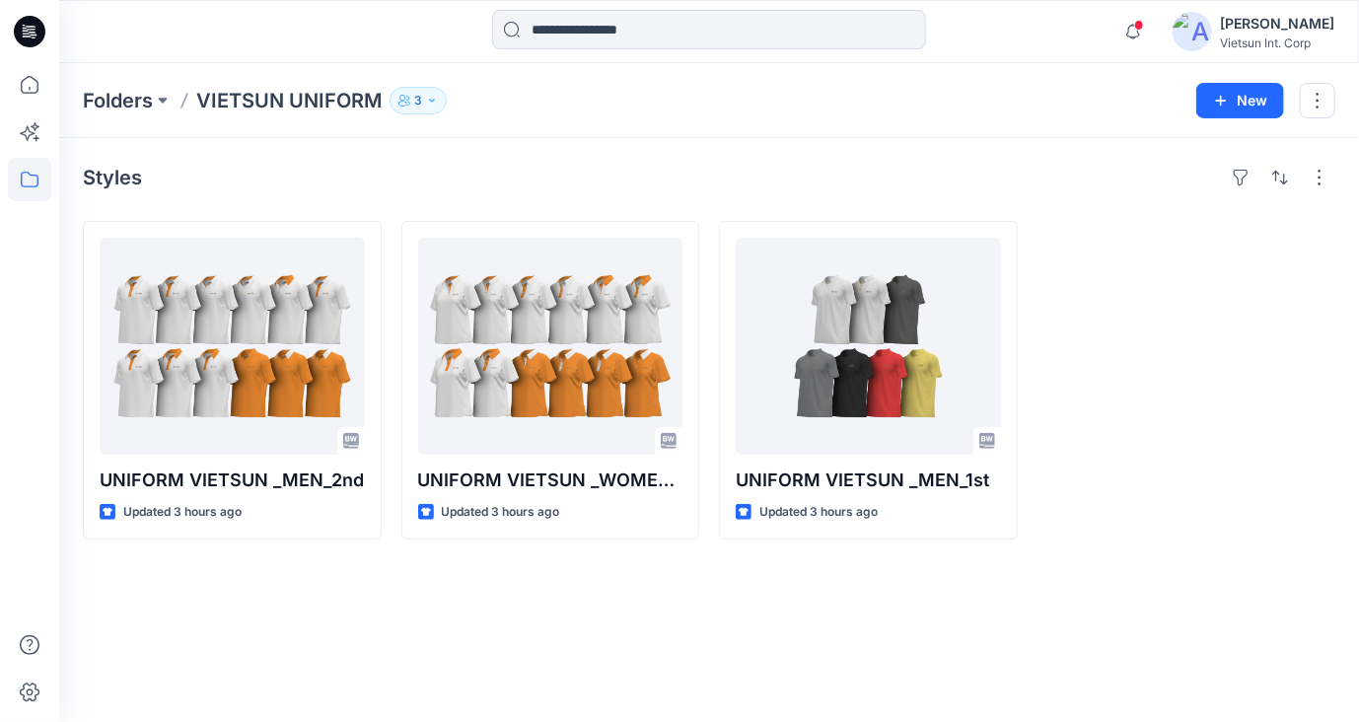
click at [630, 582] on div "Styles UNIFORM VIETSUN _MEN_2nd Updated 3 hours ago UNIFORM VIETSUN _WOMEN_2nd …" at bounding box center [709, 430] width 1300 height 584
click at [108, 98] on p "Folders" at bounding box center [118, 101] width 70 height 28
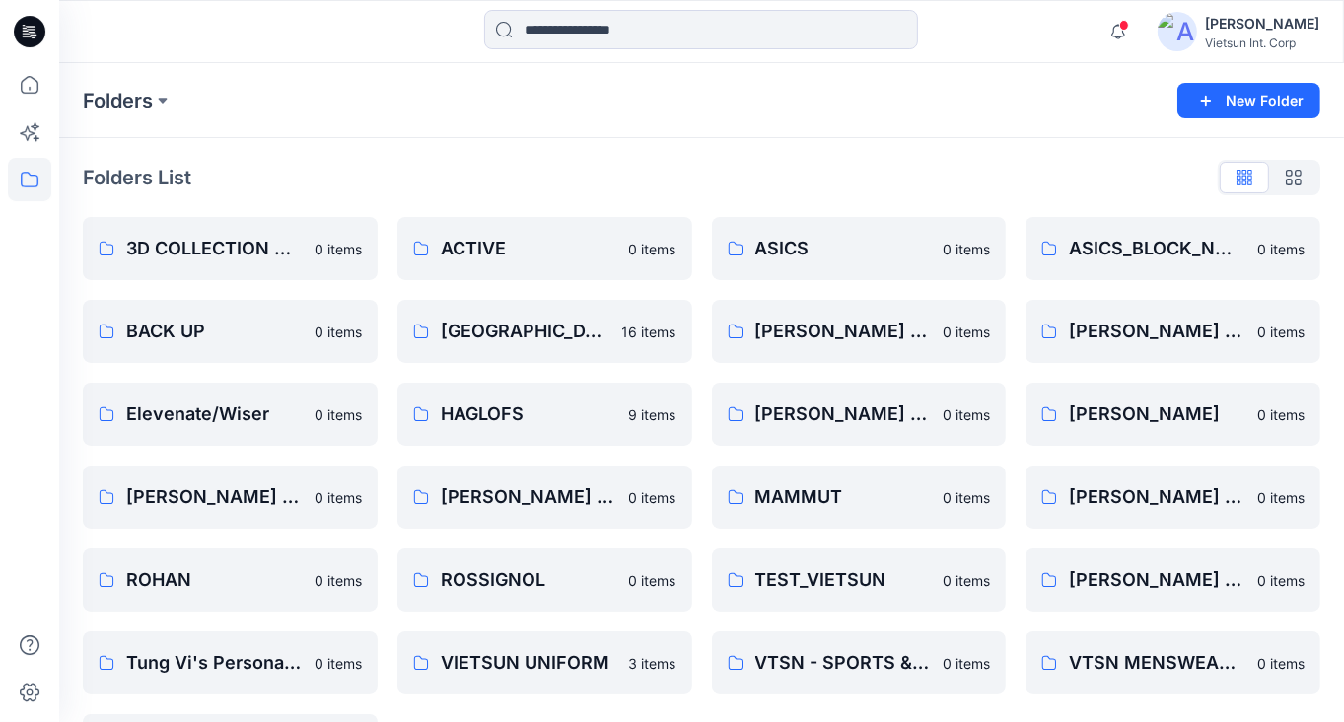
click at [404, 179] on div "Folders List" at bounding box center [701, 178] width 1237 height 32
click at [35, 188] on icon at bounding box center [29, 179] width 43 height 43
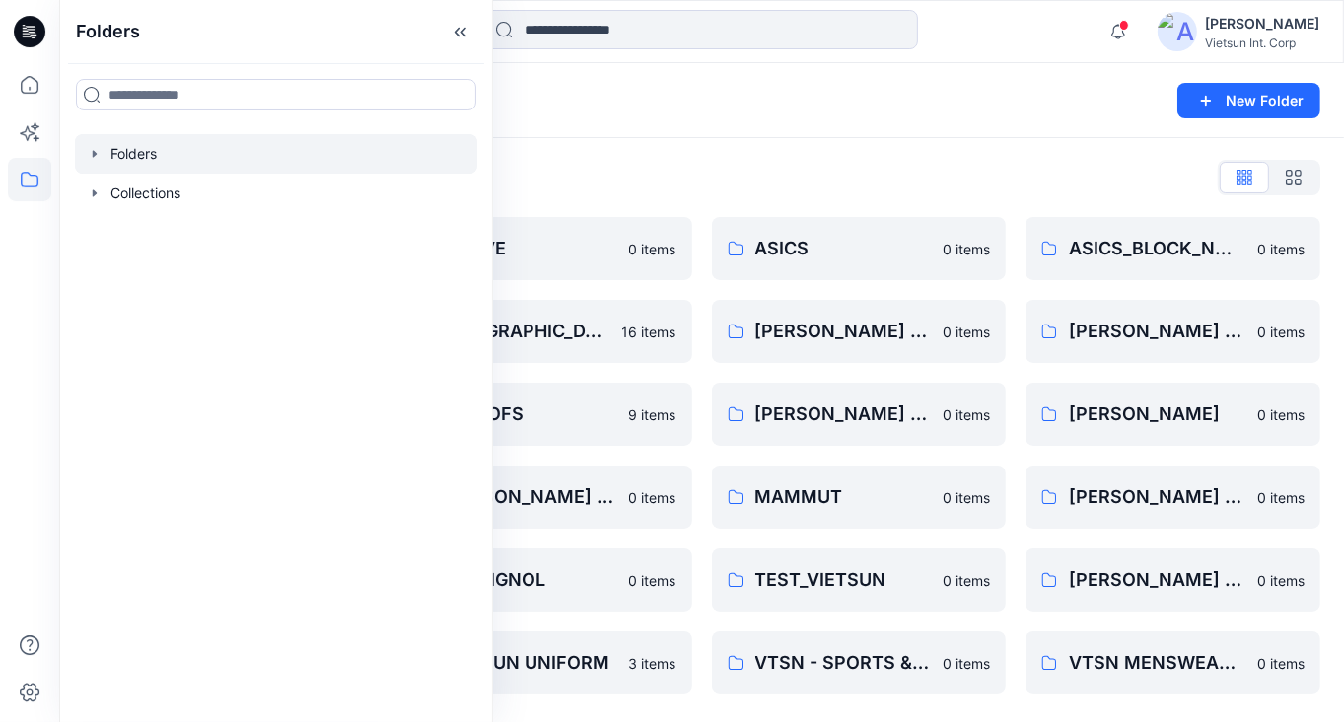
click at [98, 159] on icon "button" at bounding box center [95, 154] width 16 height 16
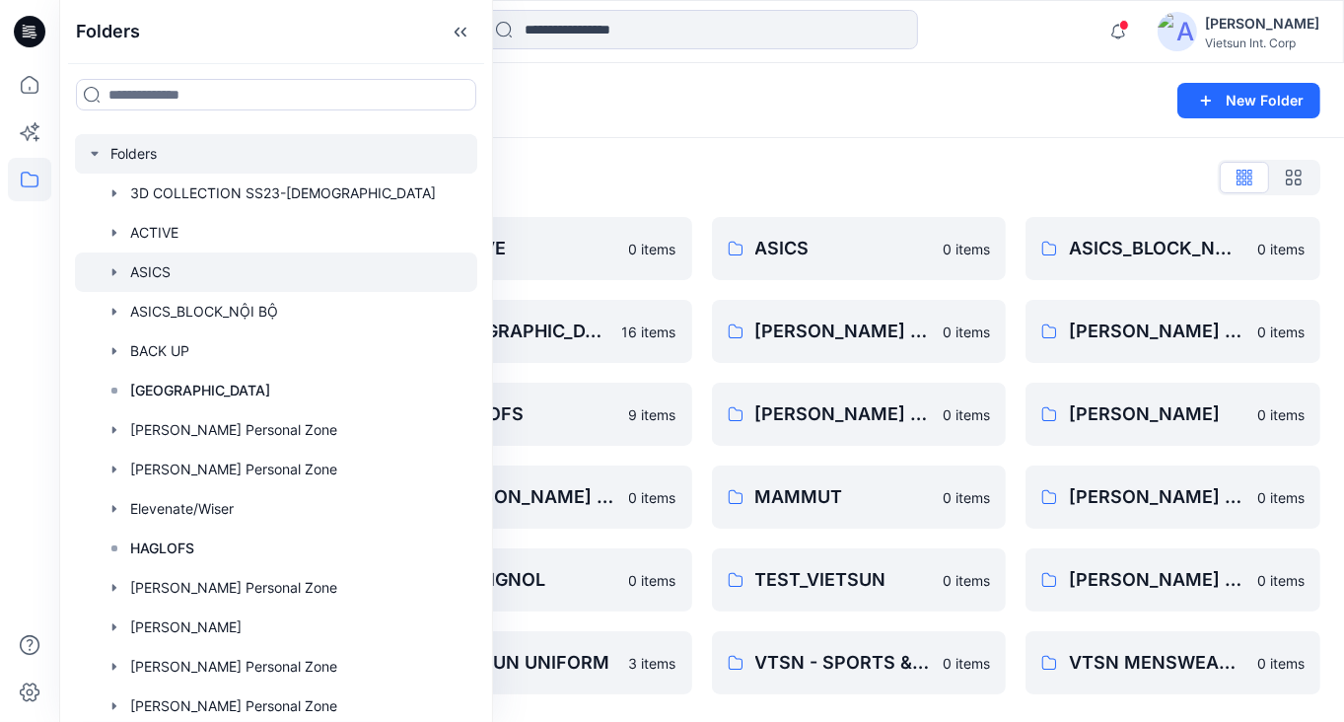
click at [161, 267] on div at bounding box center [276, 271] width 402 height 39
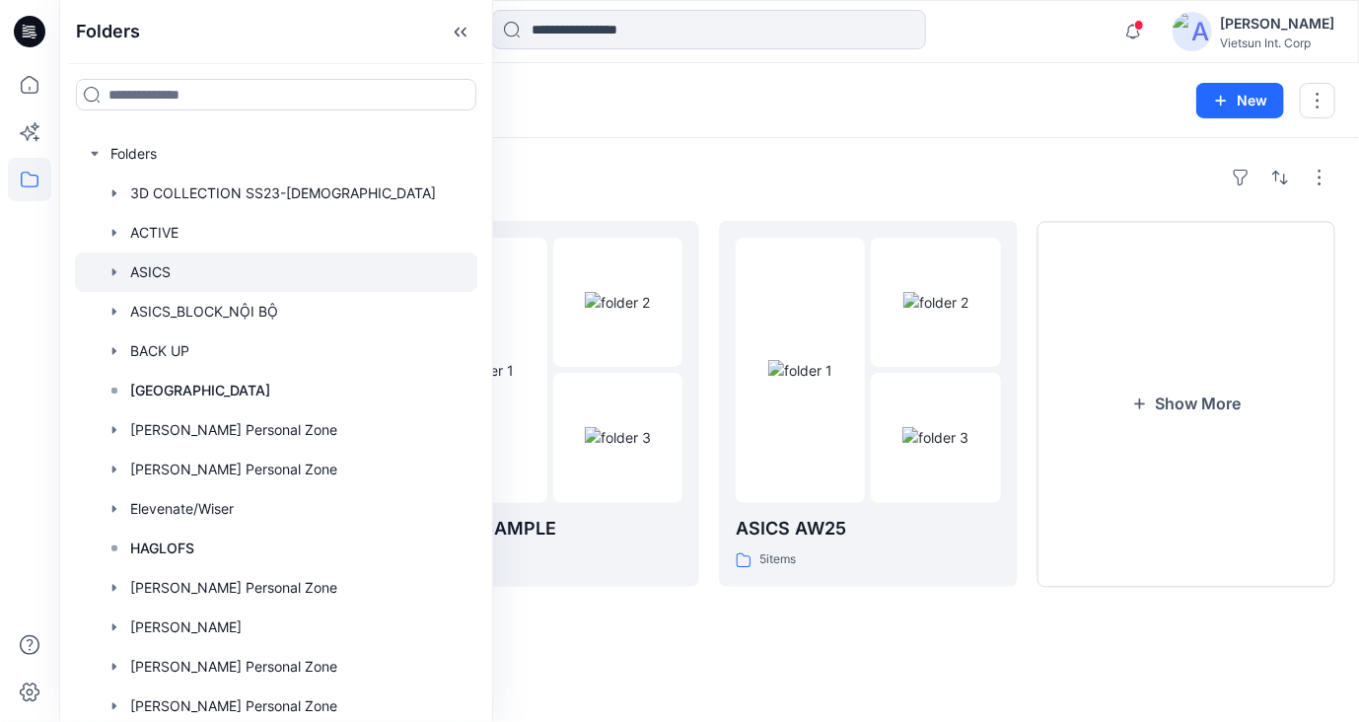
click at [828, 137] on div "Folders ASICS 26 New" at bounding box center [709, 100] width 1300 height 75
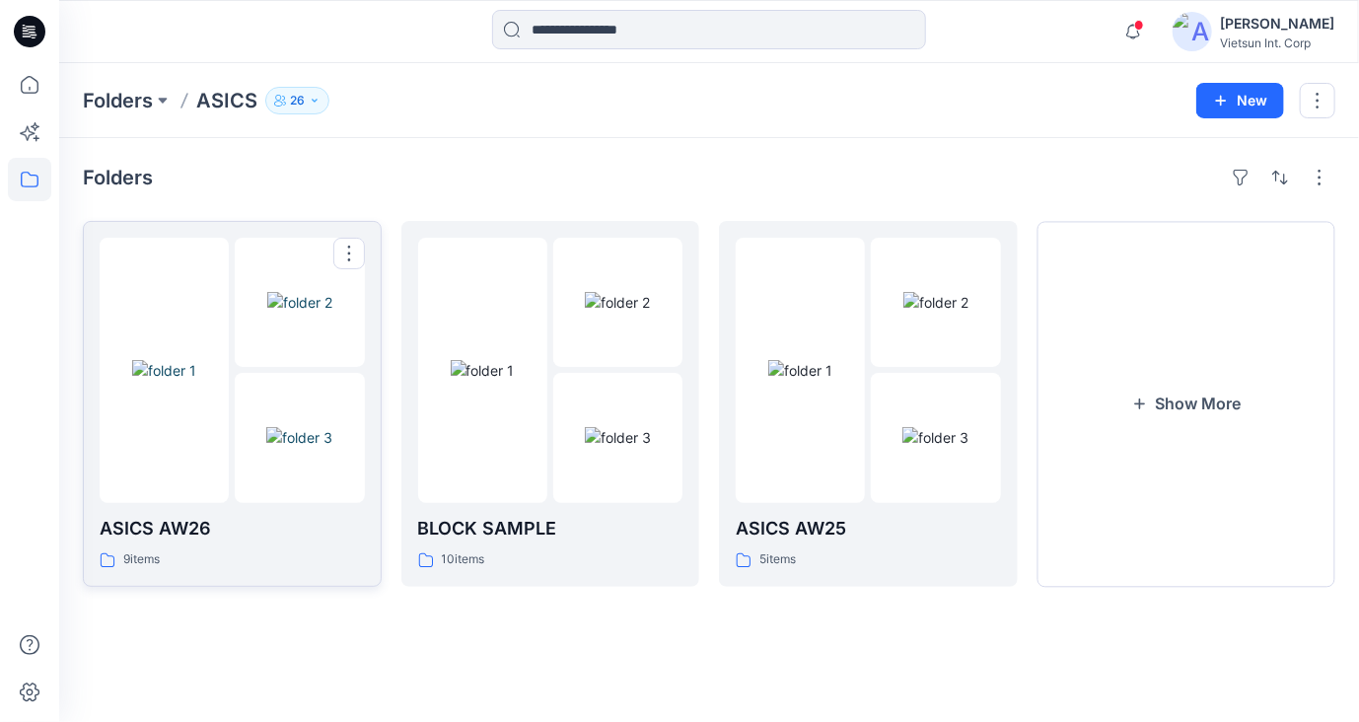
click at [196, 381] on img at bounding box center [164, 370] width 64 height 21
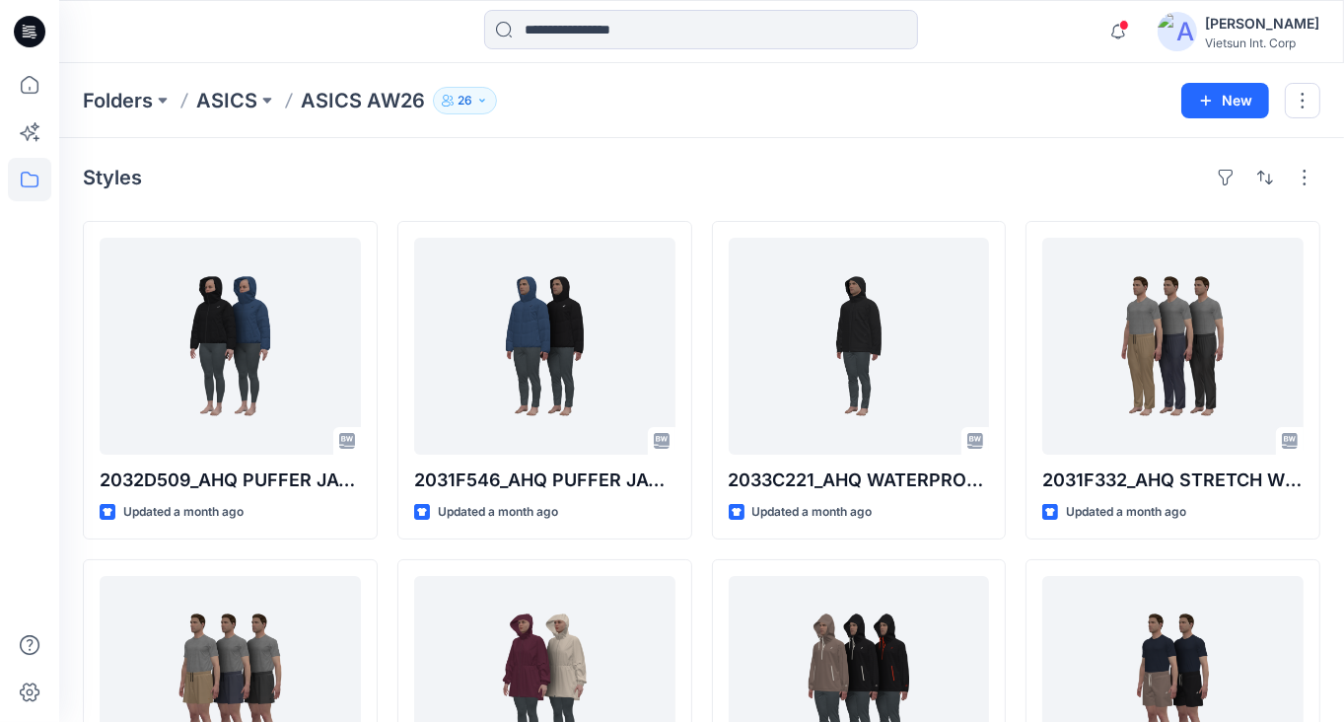
scroll to position [99, 0]
